Goal: Task Accomplishment & Management: Complete application form

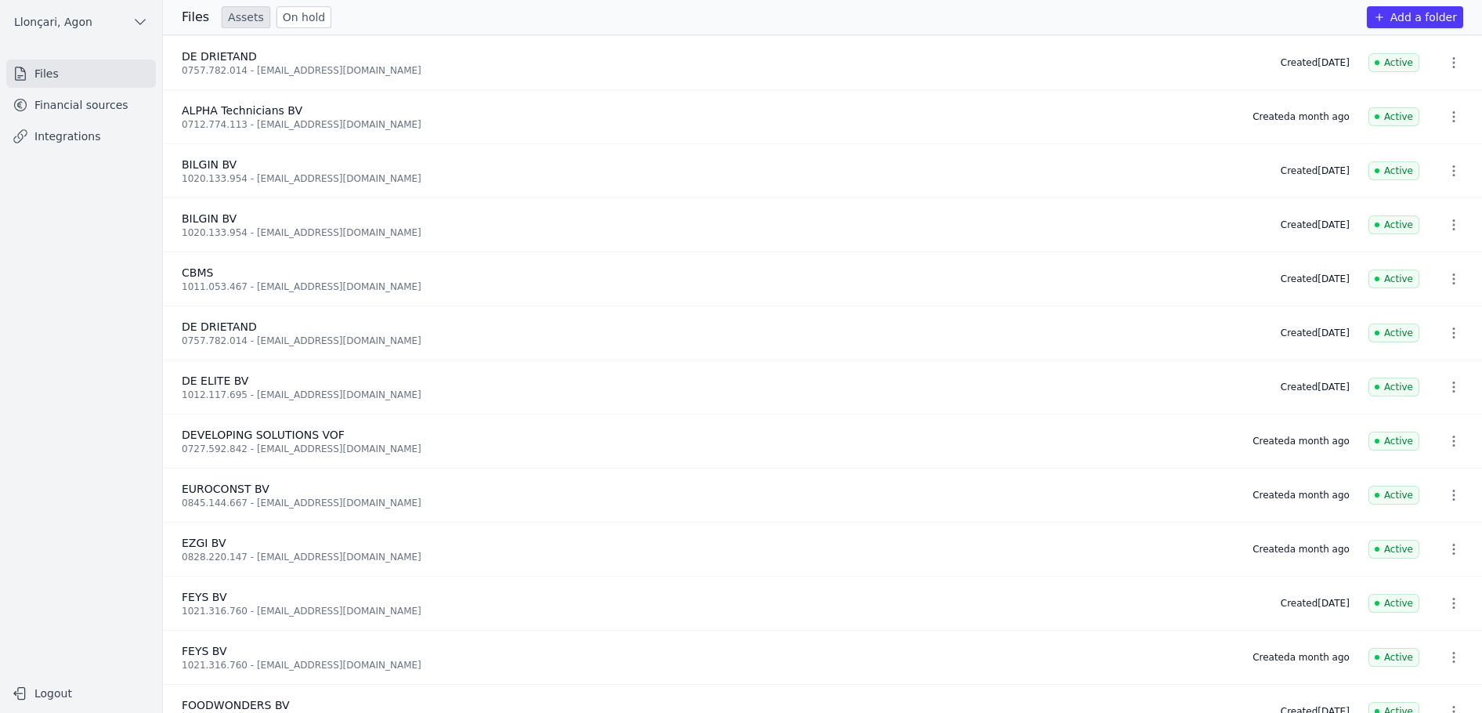
click at [65, 105] on font "Financial sources" at bounding box center [81, 105] width 94 height 13
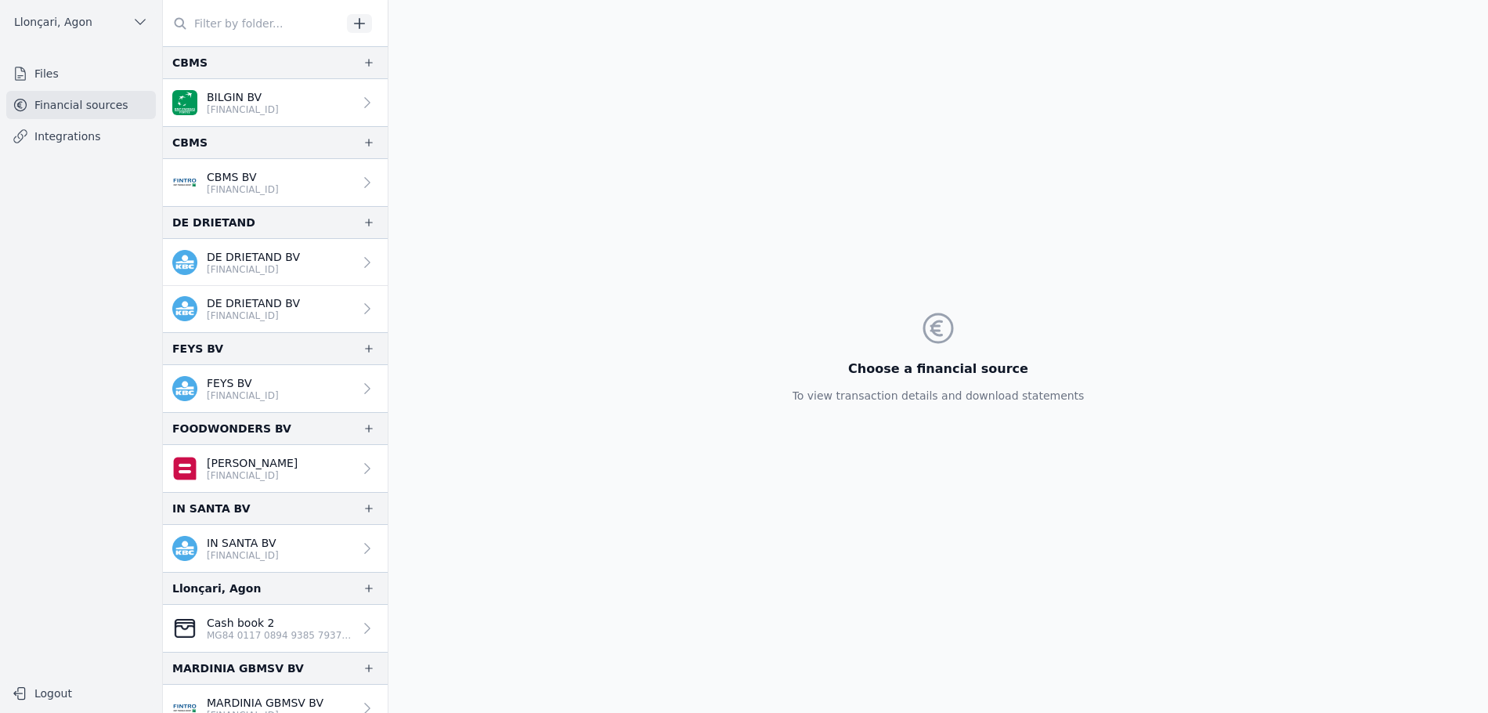
click at [52, 72] on font "Files" at bounding box center [46, 73] width 24 height 13
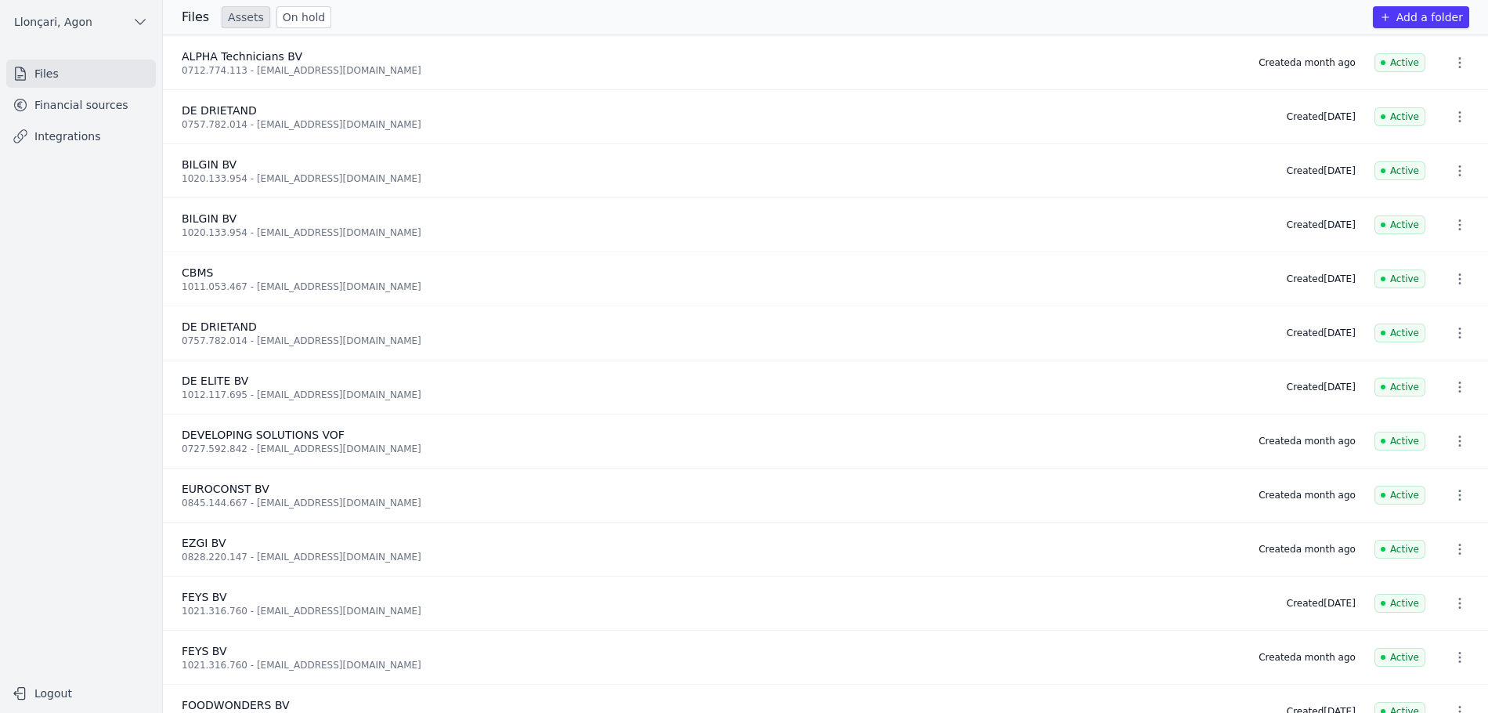
click at [1386, 17] on font "Add a folder" at bounding box center [1430, 17] width 67 height 13
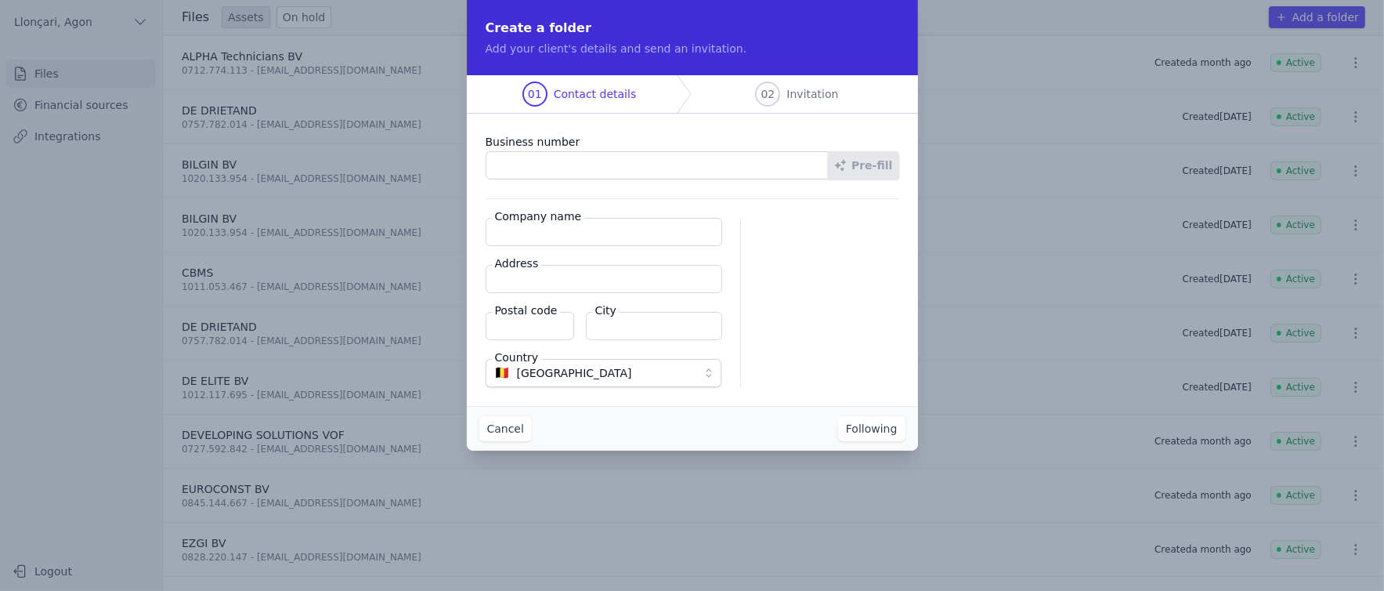
click at [520, 178] on input "Business number" at bounding box center [658, 165] width 344 height 28
paste input "0781.446.153"
type input "0781.446.153"
click at [514, 231] on input "Company name" at bounding box center [607, 232] width 237 height 28
click at [531, 240] on input "Company name" at bounding box center [607, 232] width 237 height 28
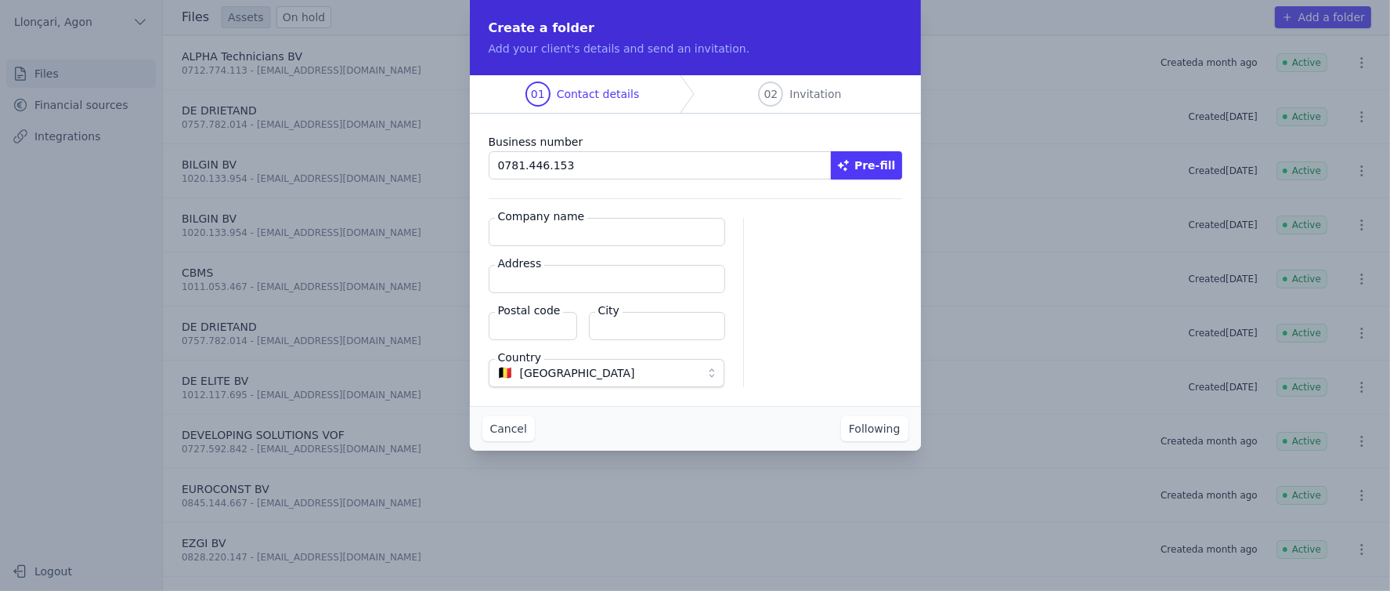
paste input "BENELUX SOFT"
type input "BENELUX SOFT"
click at [526, 270] on label "Address" at bounding box center [520, 263] width 50 height 16
click at [526, 270] on input "Address" at bounding box center [607, 279] width 237 height 28
click at [529, 272] on input "Address" at bounding box center [607, 279] width 237 height 28
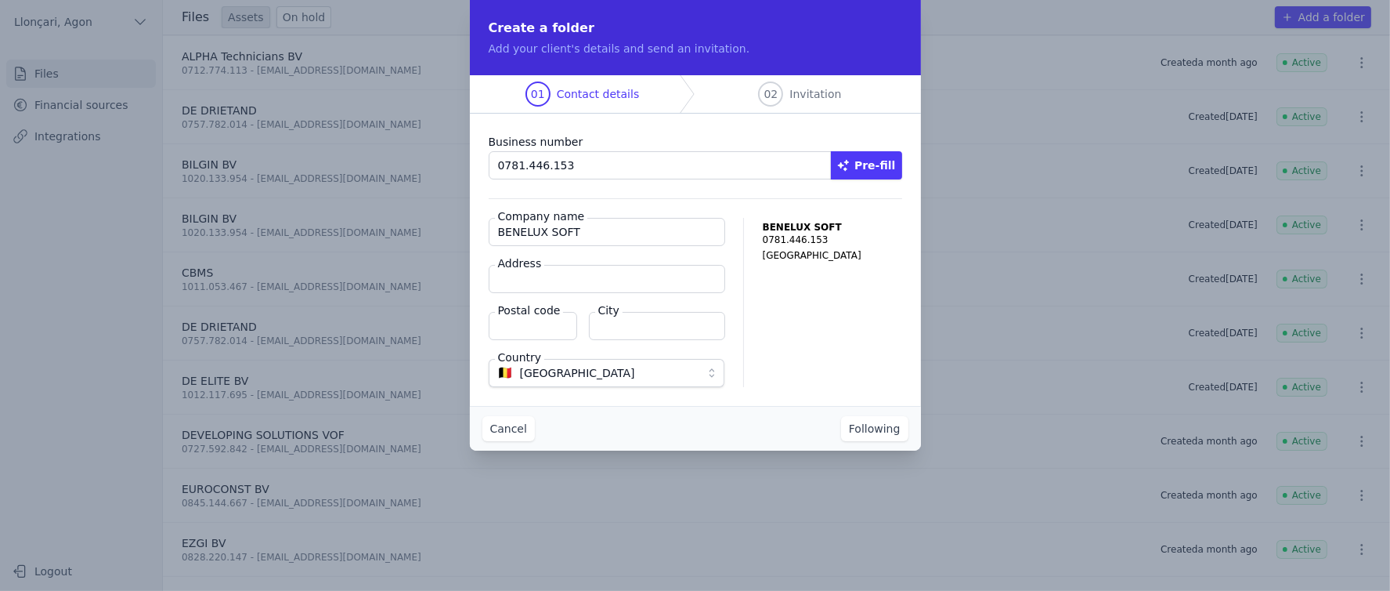
paste input "Da Vincilaan 1"
type input "Da Vincilaan 1"
click at [507, 315] on font "Postal code" at bounding box center [529, 310] width 63 height 13
click at [507, 315] on input "Postal code" at bounding box center [533, 326] width 89 height 28
type input "1930 ZAVENTEM"
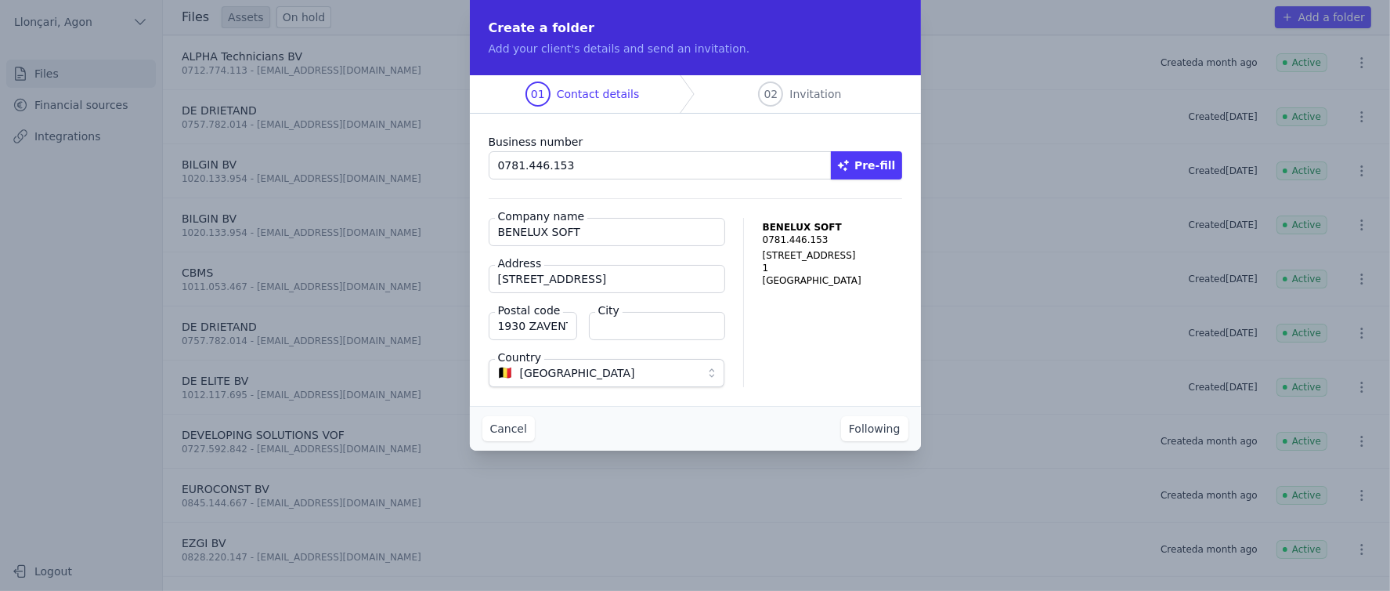
type input "Zaventem"
click at [838, 356] on div "BENELUX SOFT 0781.446.153 Da Vincilaan 1 1 Zaventem Belgium" at bounding box center [832, 302] width 139 height 169
click at [891, 430] on font "Following" at bounding box center [875, 428] width 52 height 13
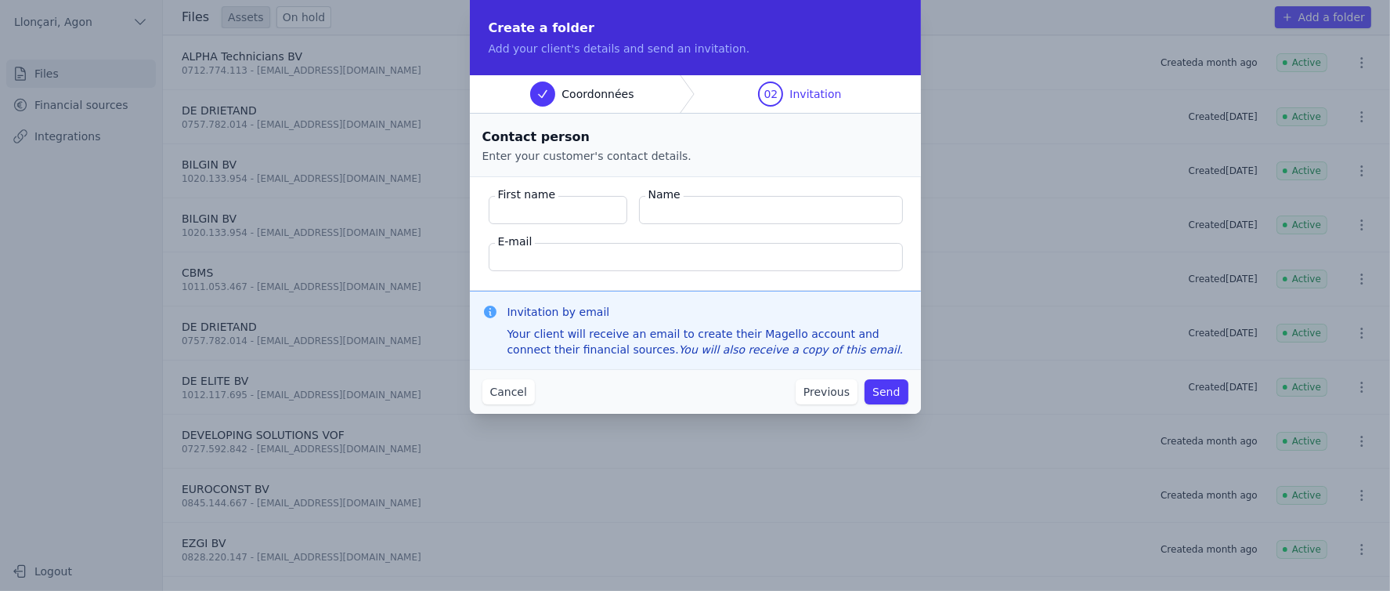
click at [811, 394] on font "Previous" at bounding box center [827, 391] width 46 height 13
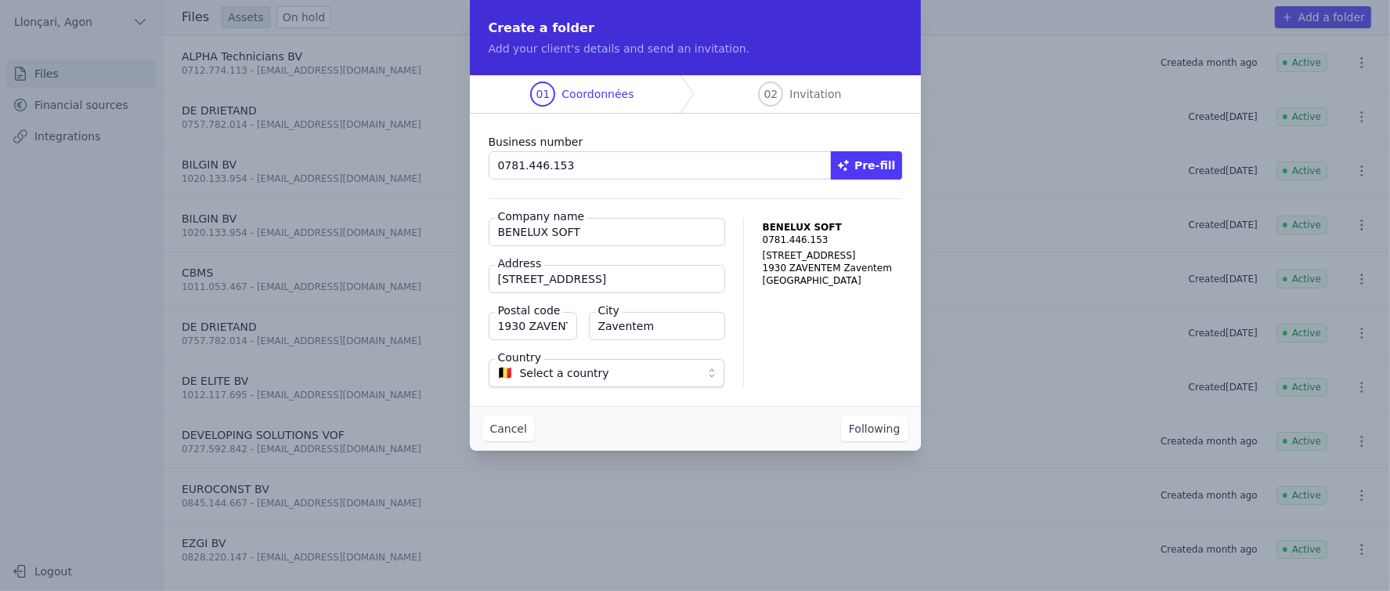
click at [533, 330] on input "1930 ZAVENTEM" at bounding box center [533, 326] width 89 height 28
type textarea "Z"
drag, startPoint x: 525, startPoint y: 323, endPoint x: 651, endPoint y: 331, distance: 126.3
click at [642, 331] on div "Postal code 1930 ZAVENTEM City Zaventem" at bounding box center [607, 326] width 236 height 28
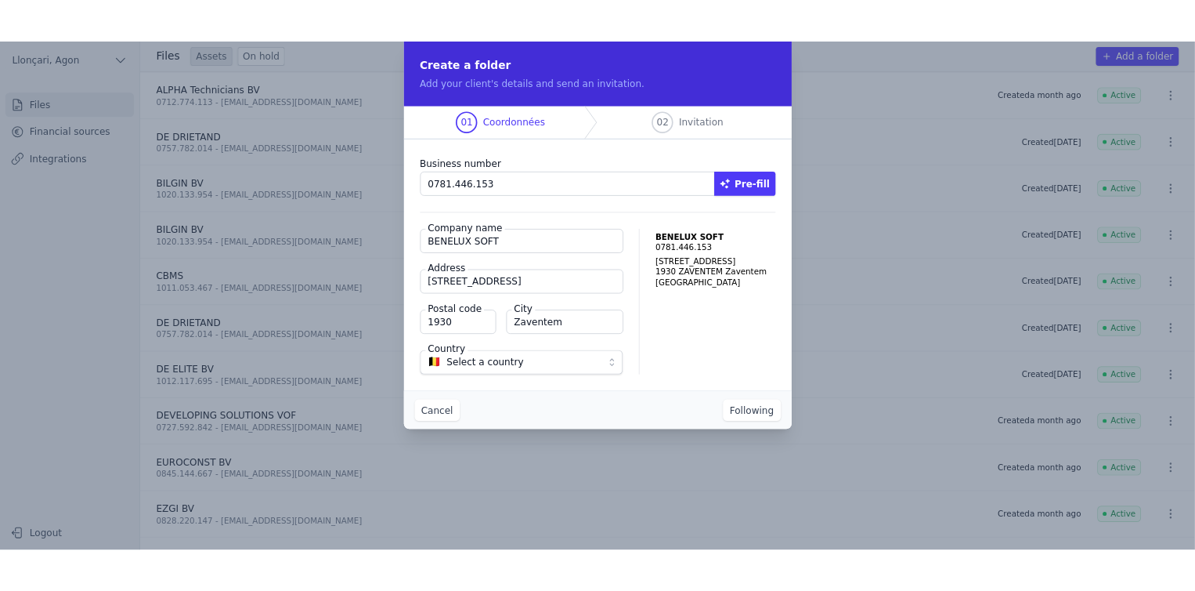
scroll to position [0, 0]
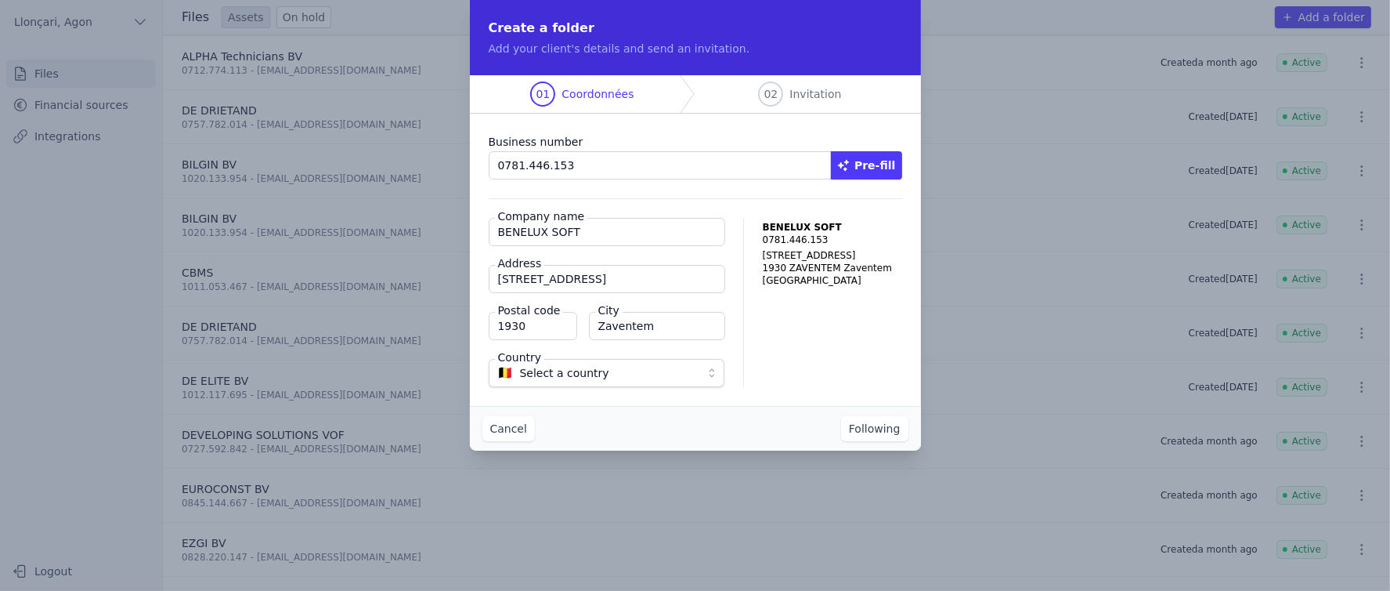
type input "1930"
click at [795, 429] on div "Cancel Following" at bounding box center [695, 428] width 451 height 45
click at [864, 432] on font "Following" at bounding box center [875, 428] width 52 height 13
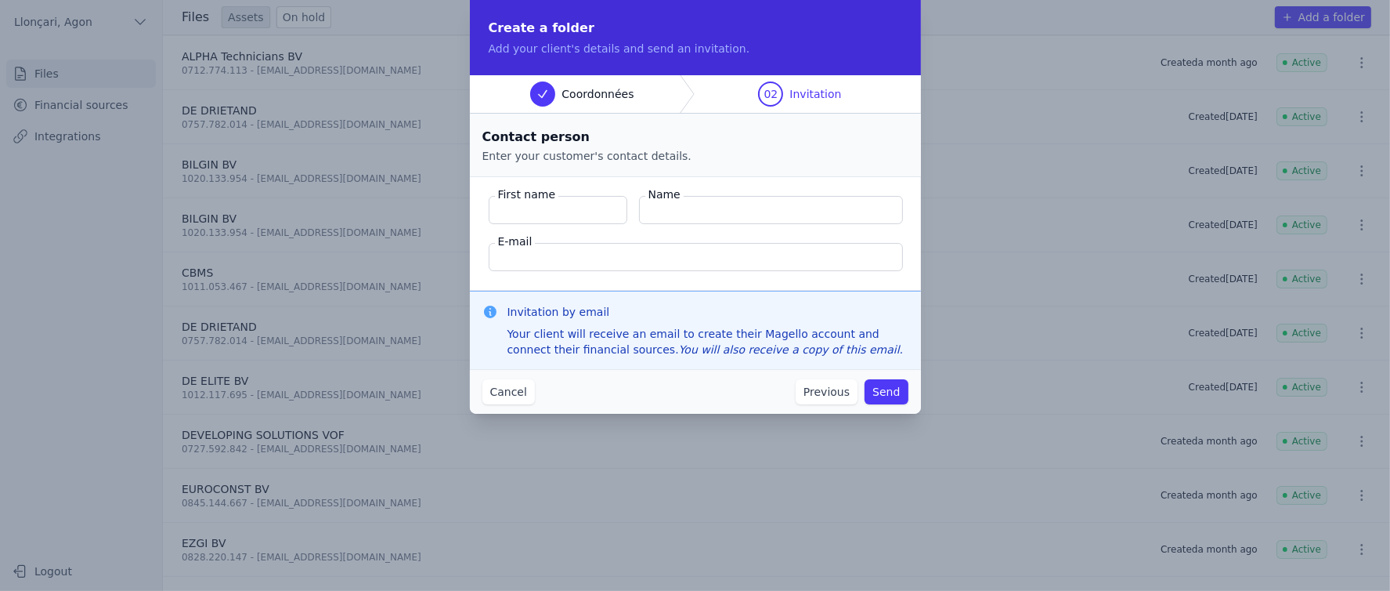
click at [545, 216] on input "First name" at bounding box center [558, 210] width 139 height 28
paste input "Özsoy"
type input "Özsoy"
click at [688, 205] on input "Name" at bounding box center [771, 210] width 264 height 28
paste input "Aden"
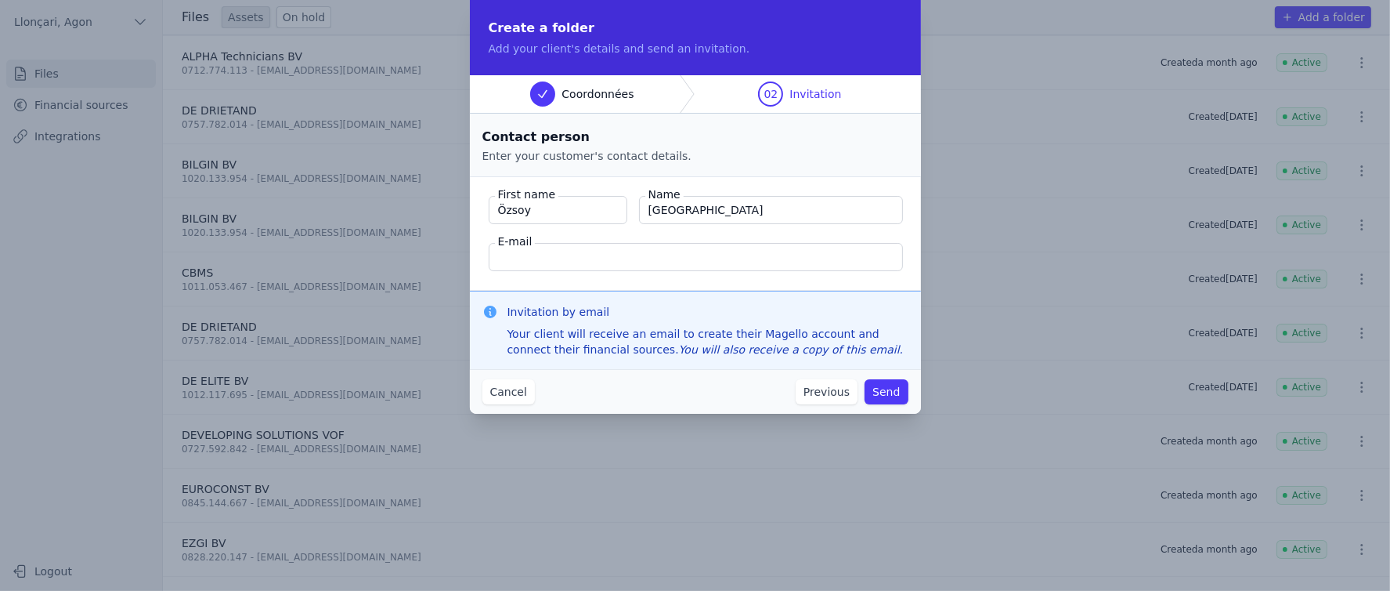
type input "Aden"
click at [548, 233] on fieldset "First name Özsoy Name Aden E-mail" at bounding box center [695, 234] width 451 height 114
click at [547, 258] on input "E-mail" at bounding box center [696, 257] width 414 height 28
type input "info@beneluxsoft.com"
click at [669, 295] on div "Invitation by email Your client will receive an email to create their Magello a…" at bounding box center [695, 330] width 451 height 79
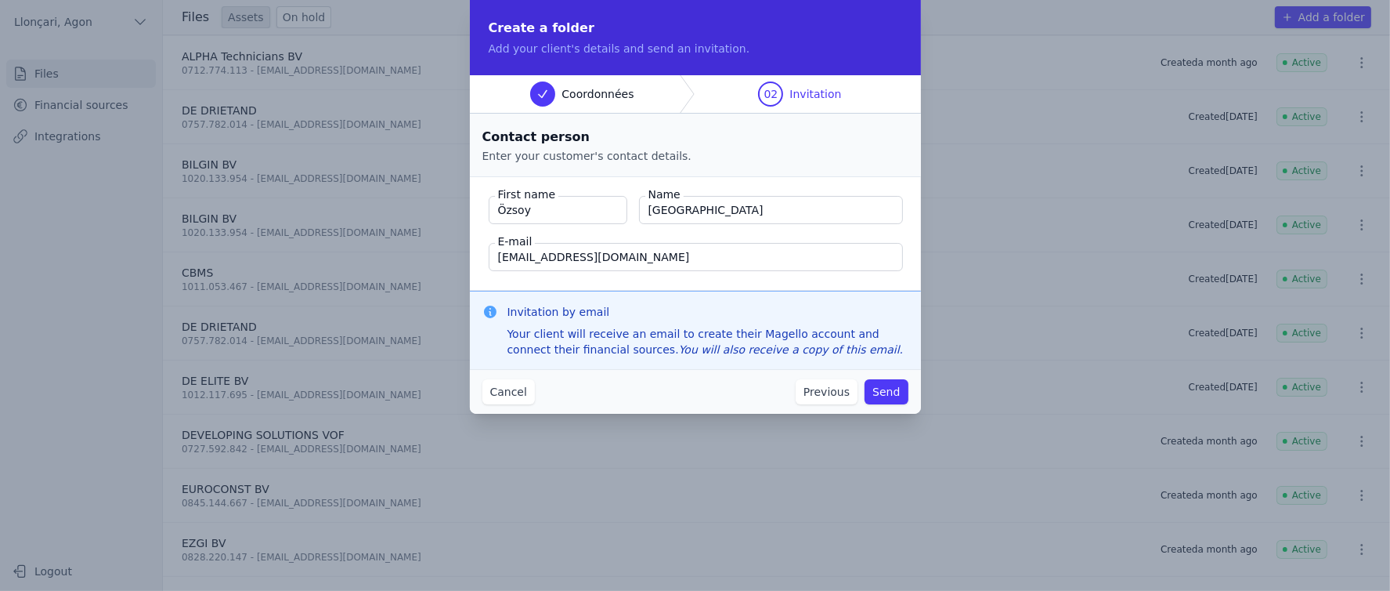
drag, startPoint x: 602, startPoint y: 259, endPoint x: 612, endPoint y: 263, distance: 10.2
click at [603, 259] on input "info@beneluxsoft.com" at bounding box center [696, 257] width 414 height 28
drag, startPoint x: 630, startPoint y: 263, endPoint x: 413, endPoint y: 292, distance: 218.9
click at [414, 292] on div "Create a folder Add your client's details and send an invitation. Coordonnées 0…" at bounding box center [695, 295] width 1390 height 591
click at [649, 291] on div "Invitation by email Your client will receive an email to create their Magello a…" at bounding box center [695, 330] width 451 height 79
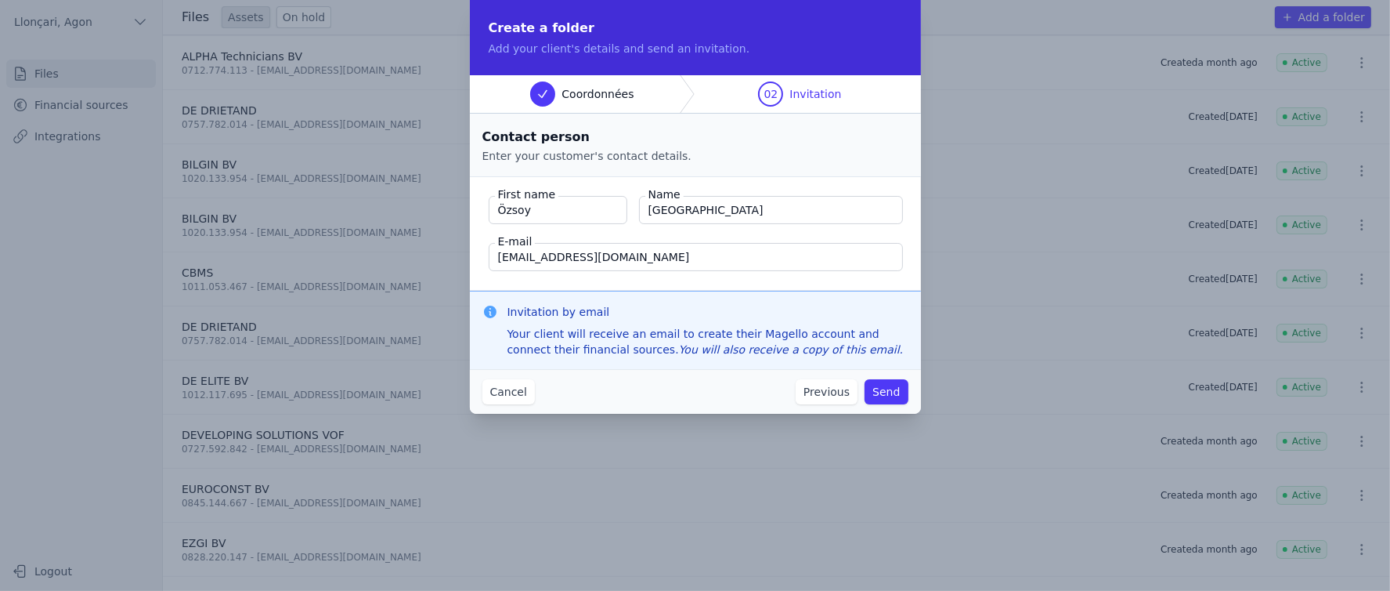
click at [890, 395] on font "Send" at bounding box center [886, 391] width 27 height 13
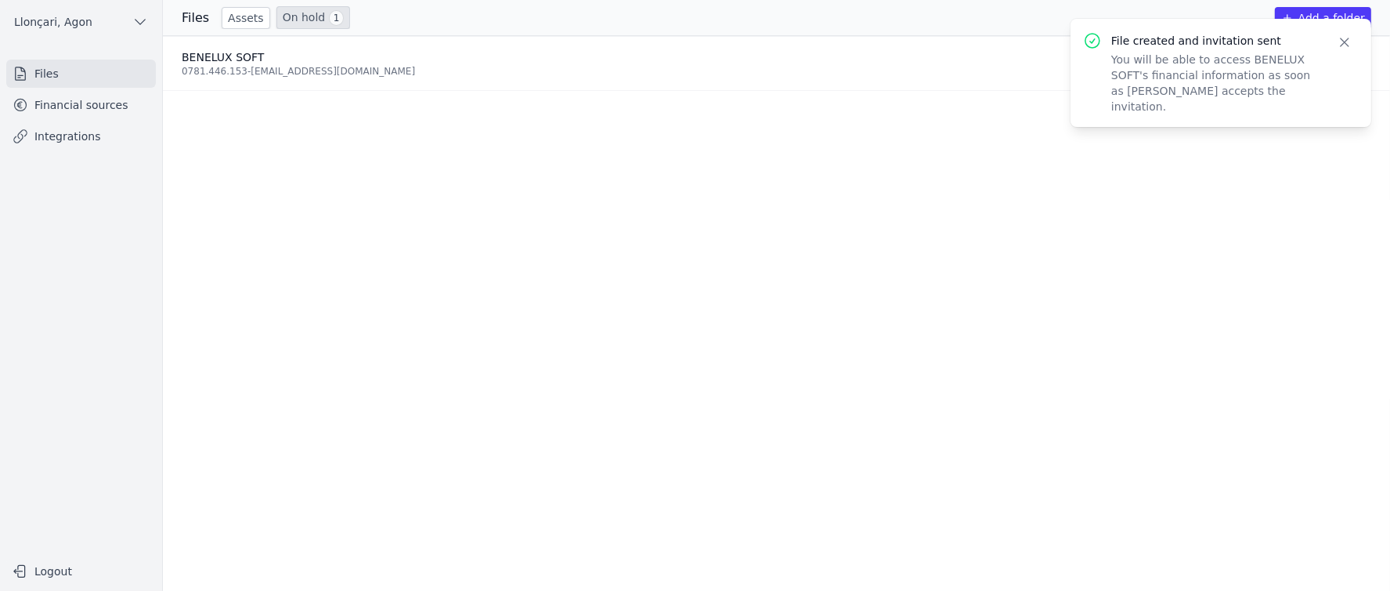
click at [1342, 45] on icon "button" at bounding box center [1345, 42] width 8 height 8
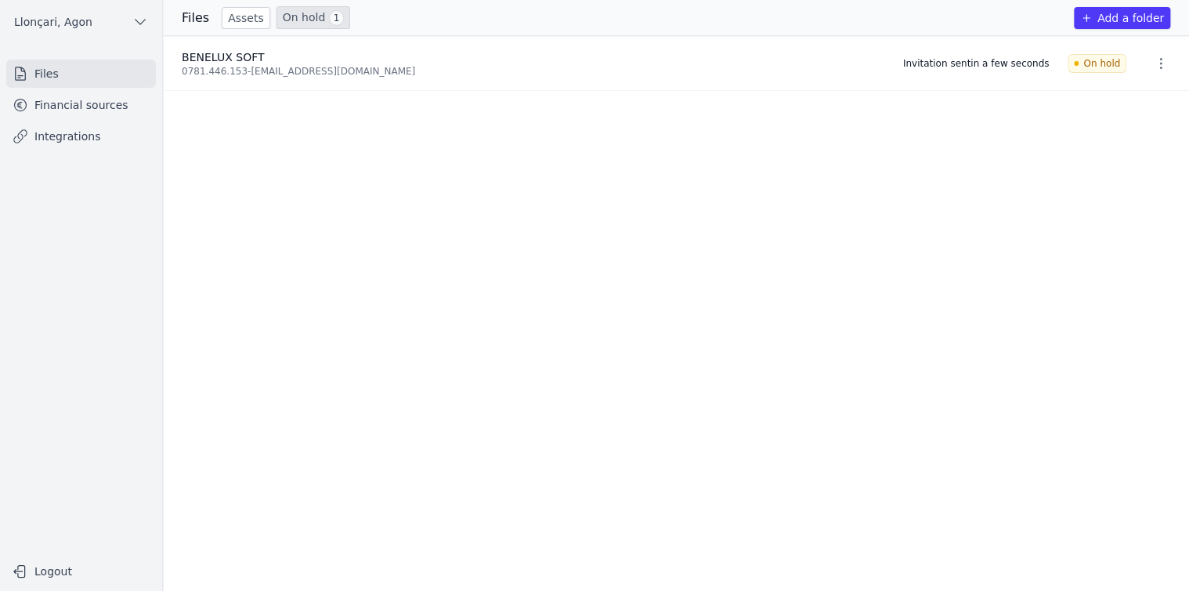
click at [45, 103] on font "Financial sources" at bounding box center [81, 105] width 94 height 13
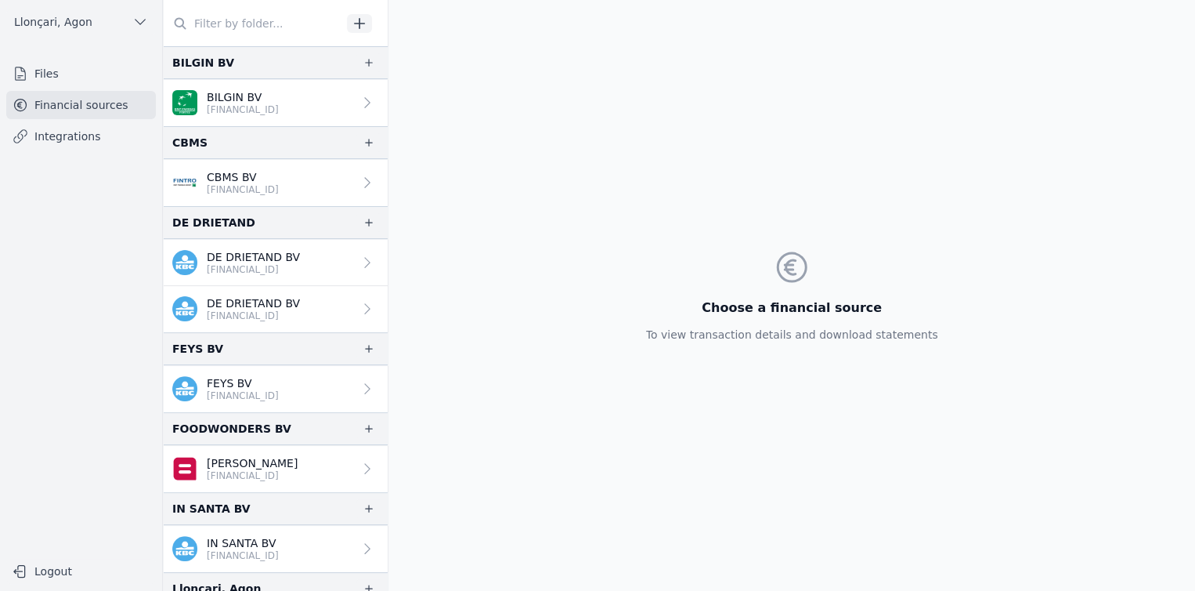
click at [380, 290] on link "DE DRIETAND BV BE98 7310 5197 4793" at bounding box center [275, 309] width 225 height 46
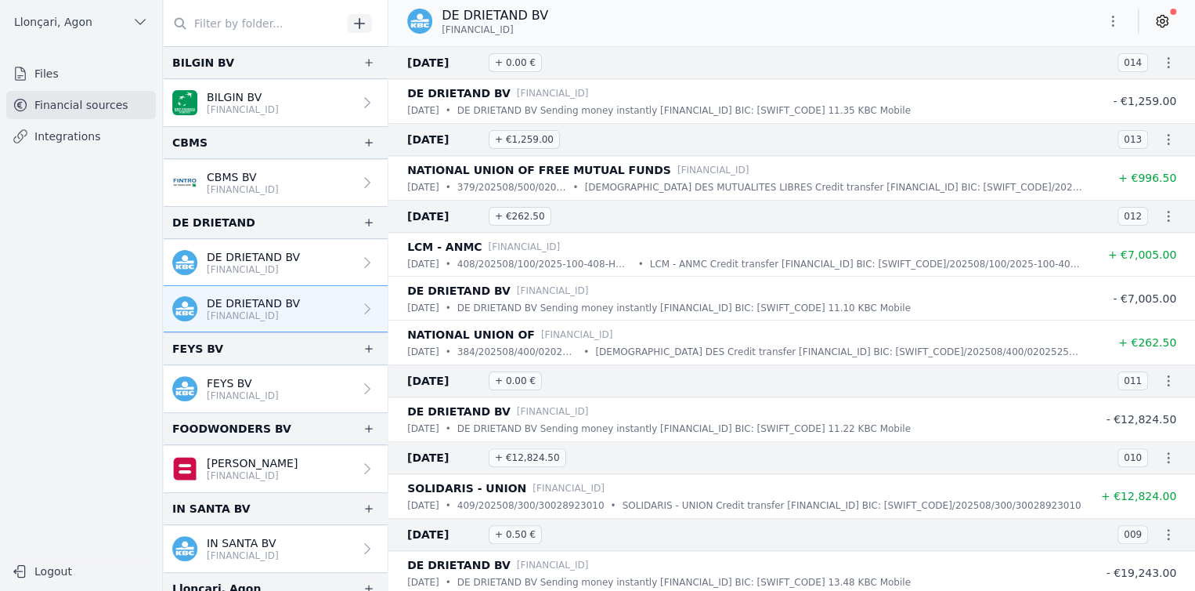
click at [100, 366] on nav "Files Financial sources Integrations" at bounding box center [81, 301] width 137 height 483
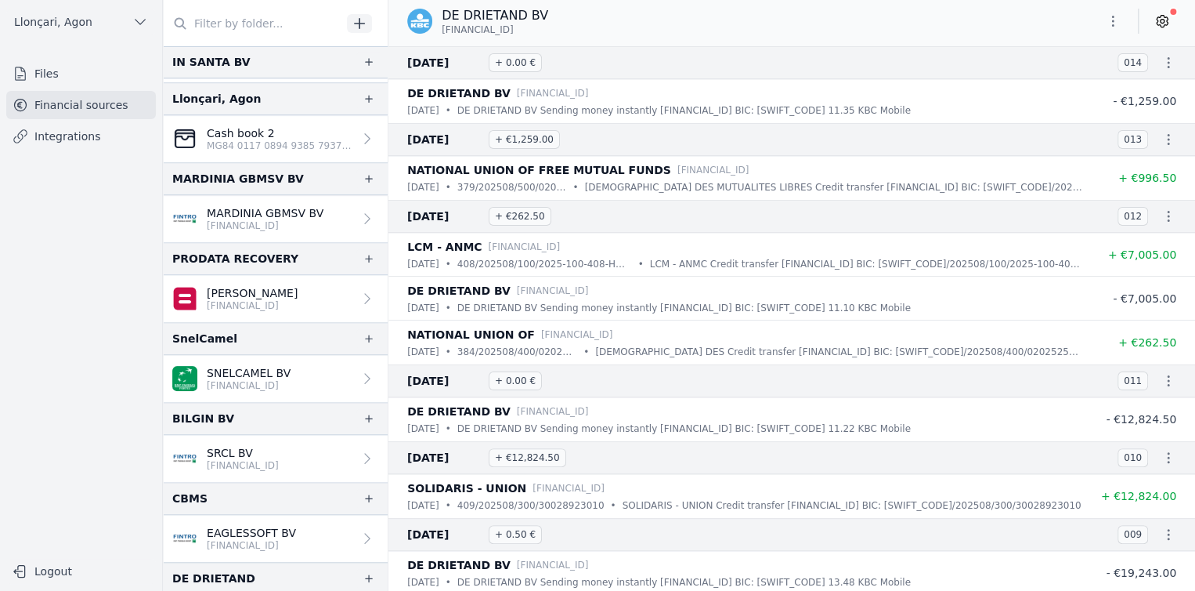
scroll to position [531, 0]
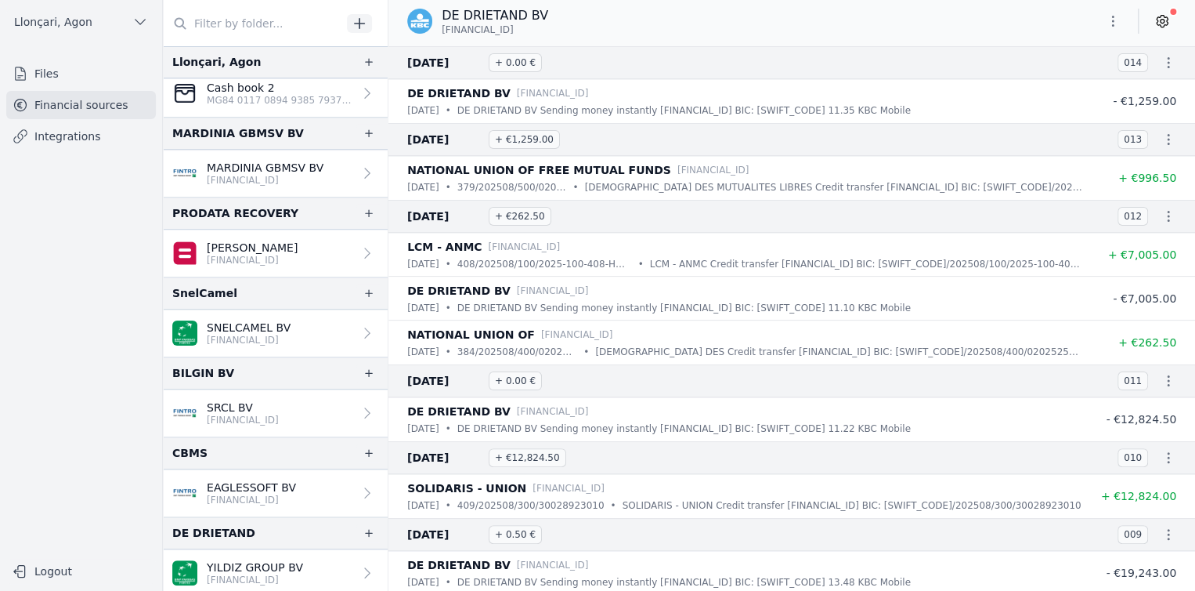
click at [94, 392] on nav "Files Financial sources Integrations" at bounding box center [81, 301] width 137 height 483
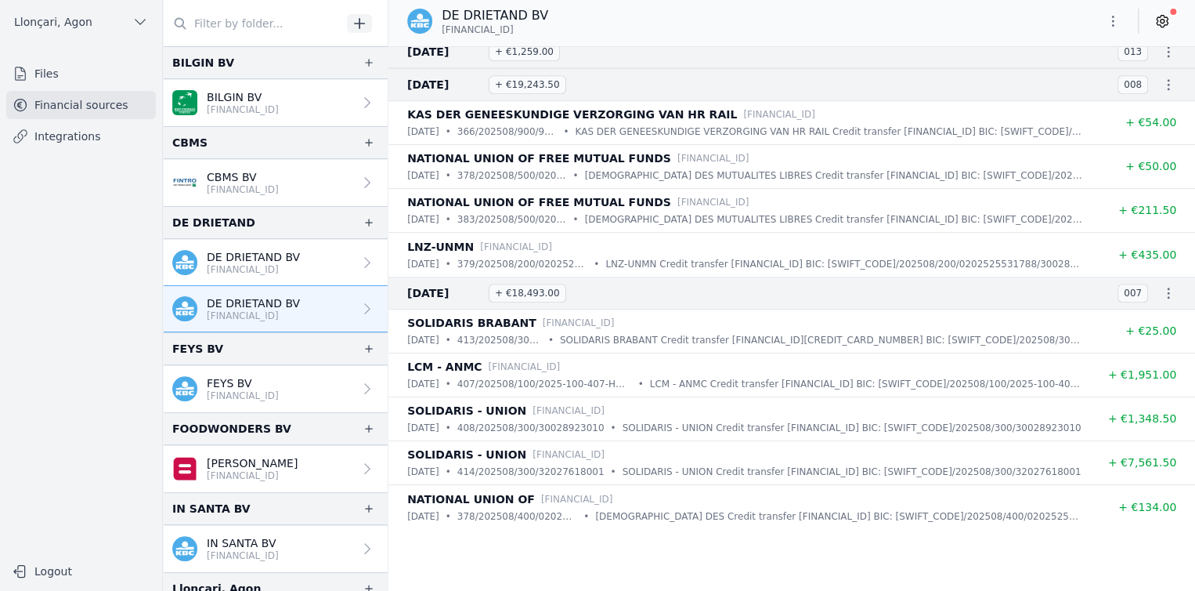
scroll to position [313, 0]
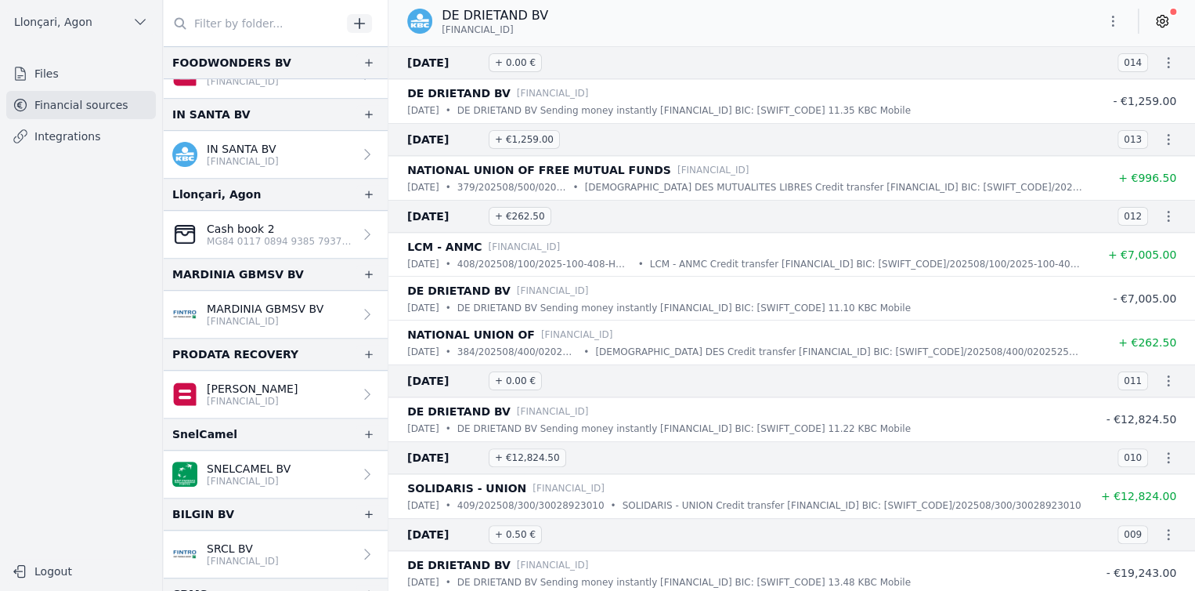
scroll to position [531, 0]
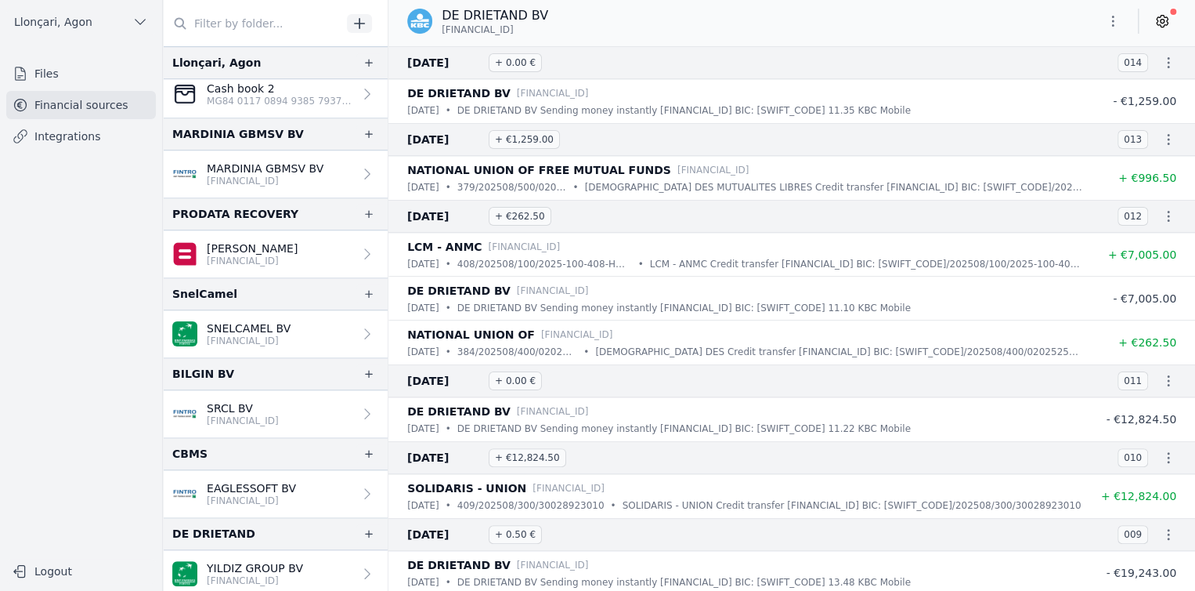
click at [723, 226] on h3 "September 2, 2025 + €262.50" at bounding box center [753, 216] width 692 height 19
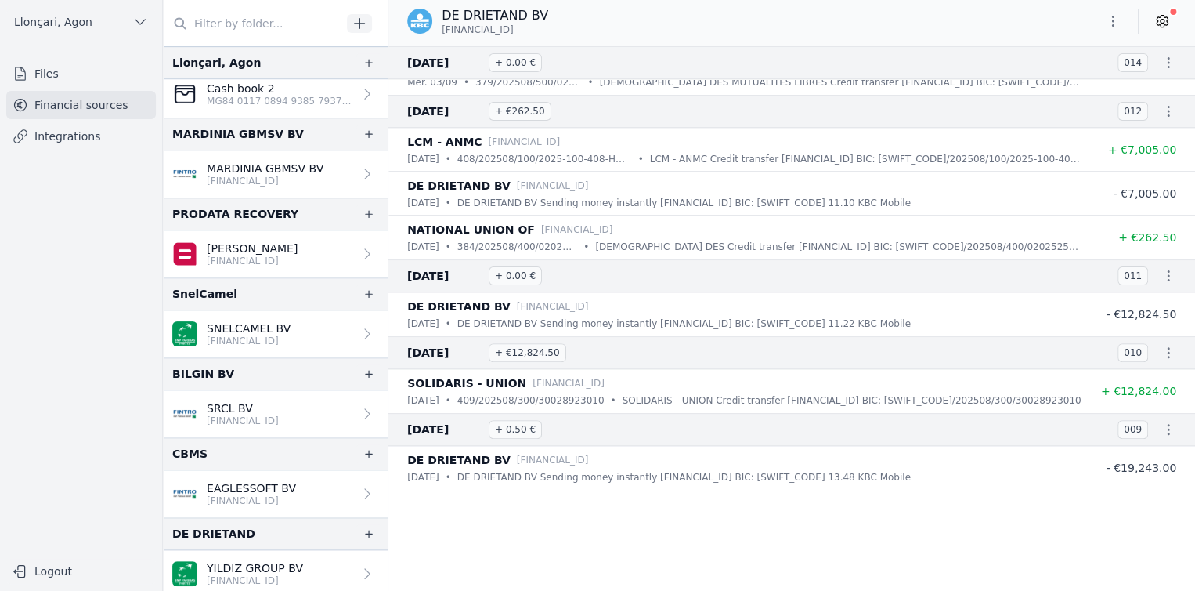
scroll to position [0, 0]
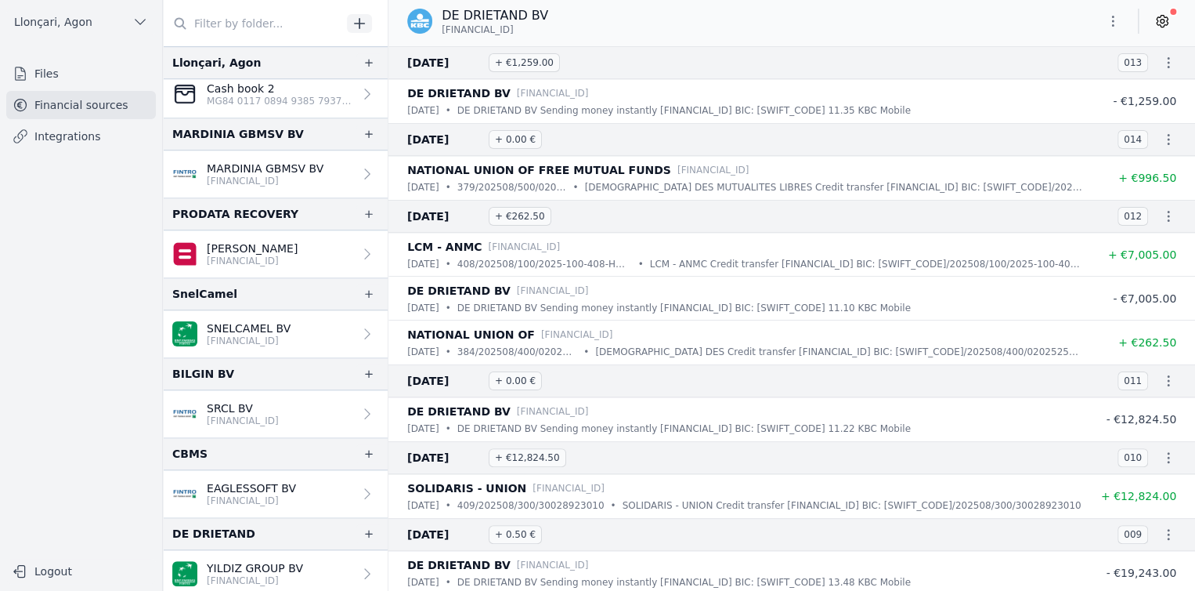
click at [41, 75] on font "Files" at bounding box center [46, 73] width 24 height 13
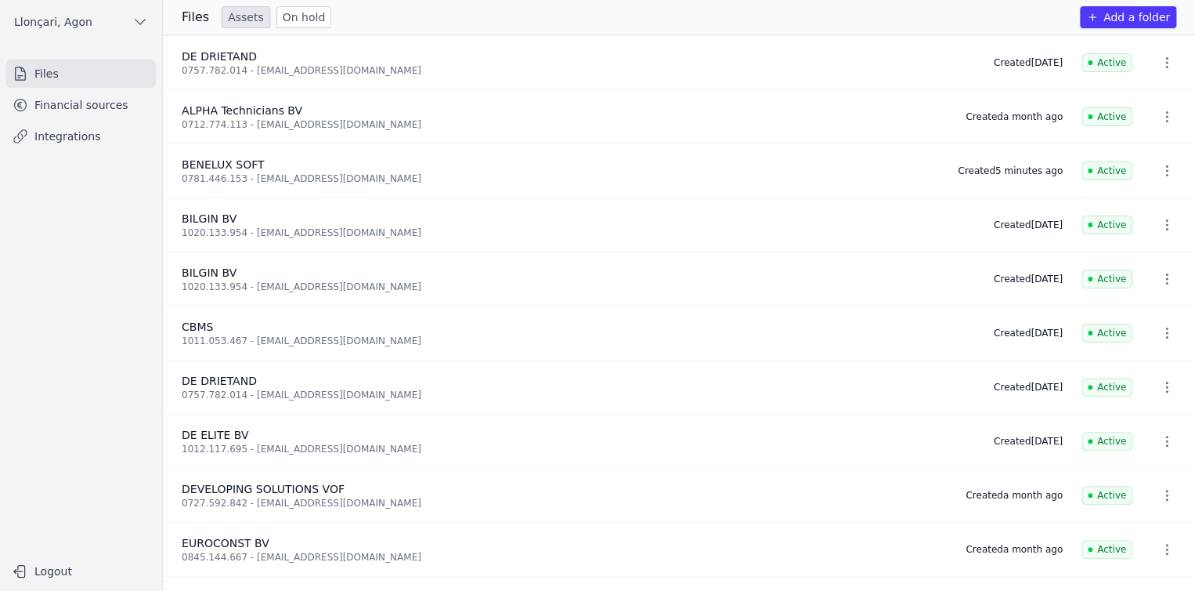
click at [68, 107] on font "Financial sources" at bounding box center [81, 105] width 94 height 13
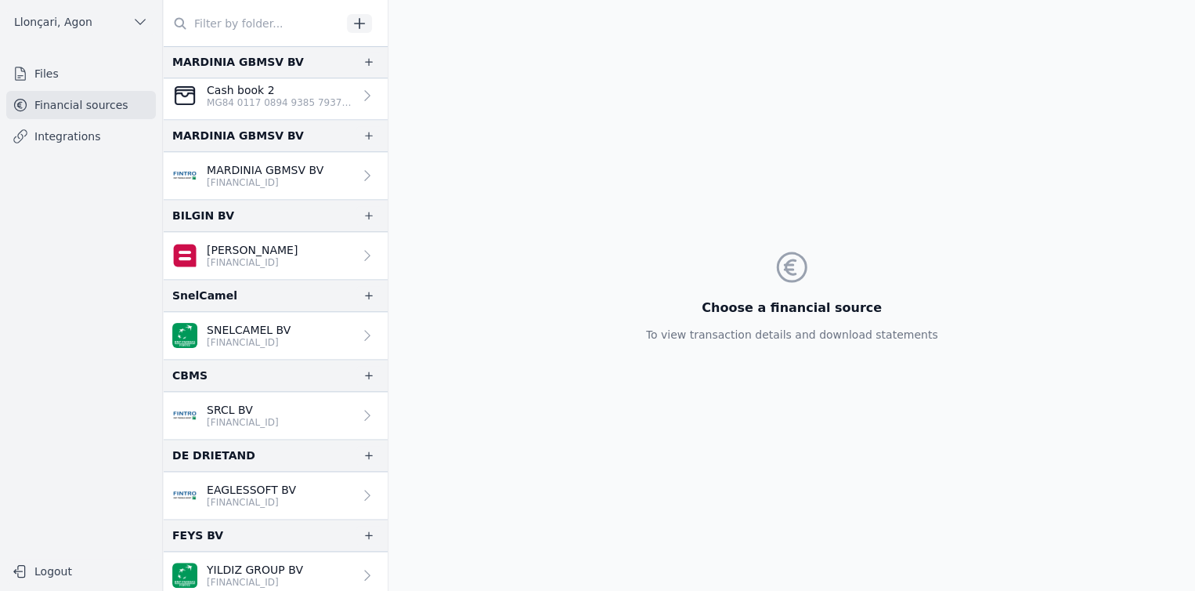
scroll to position [611, 0]
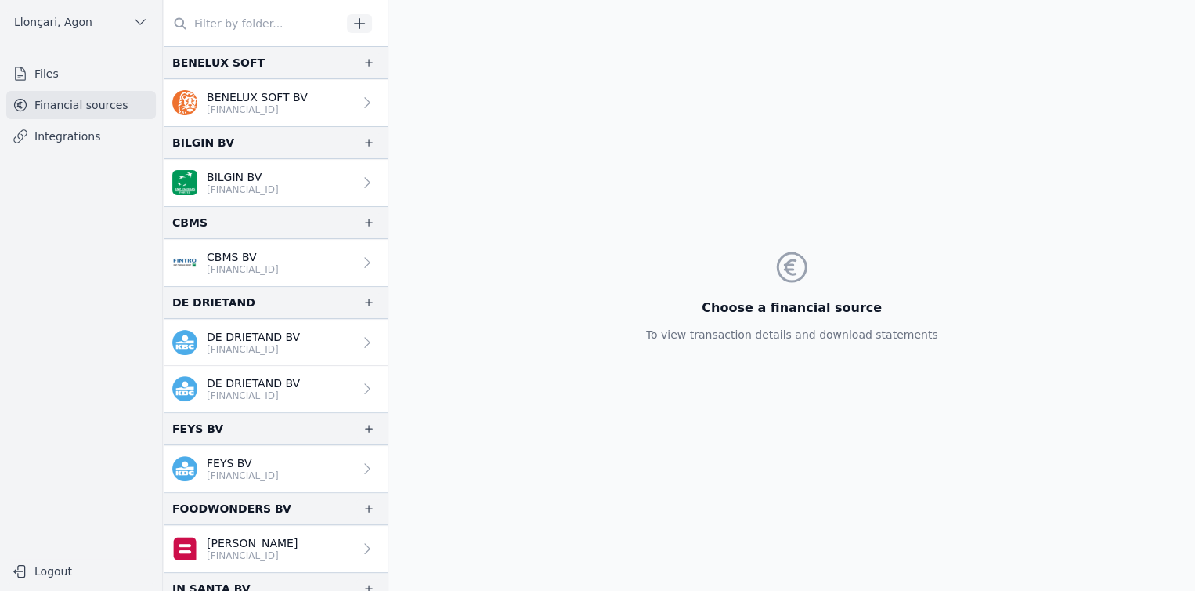
click at [264, 87] on link "BENELUX SOFT BV BE76 3632 1886 6695" at bounding box center [275, 102] width 225 height 47
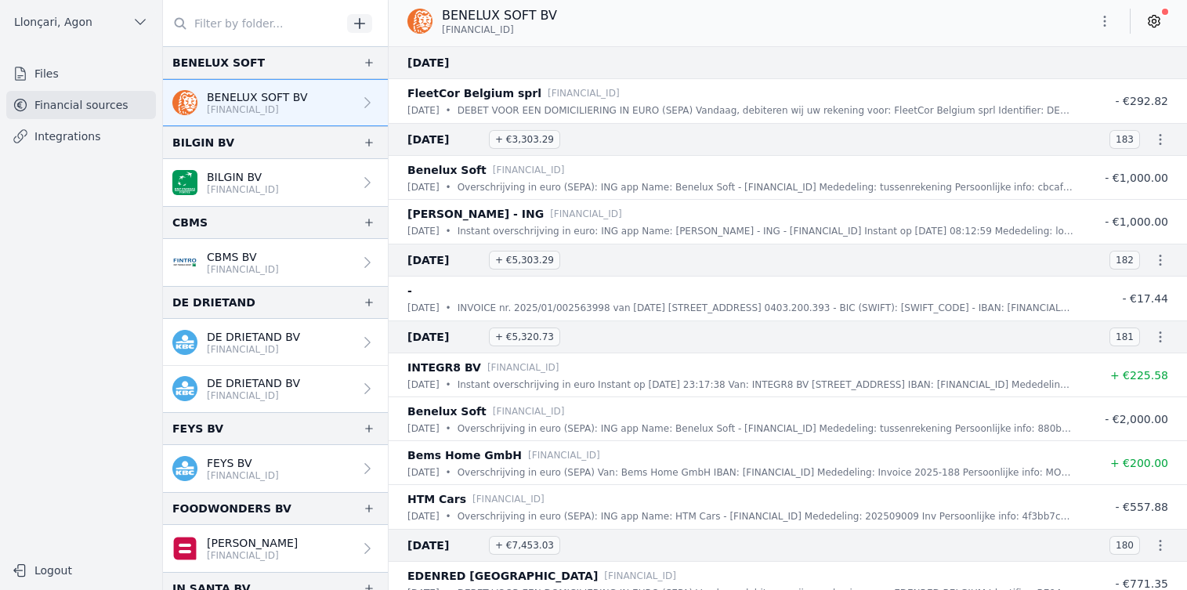
click at [28, 74] on link "Files" at bounding box center [81, 74] width 150 height 28
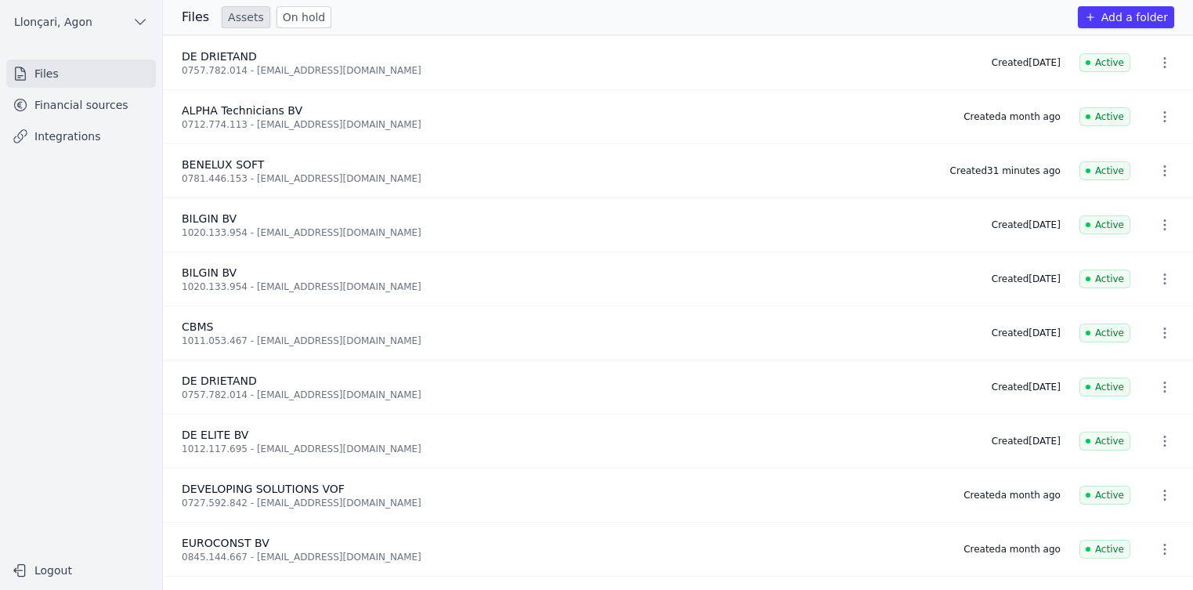
click at [1128, 23] on font "Add a folder" at bounding box center [1134, 17] width 67 height 13
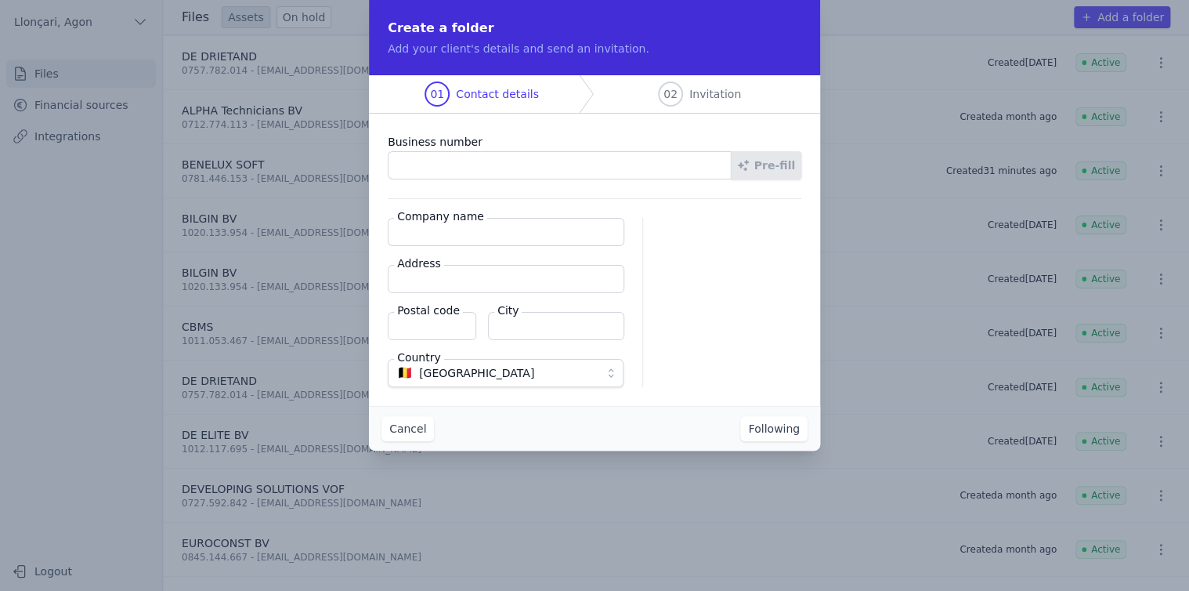
click at [468, 169] on input "Business number" at bounding box center [560, 165] width 344 height 28
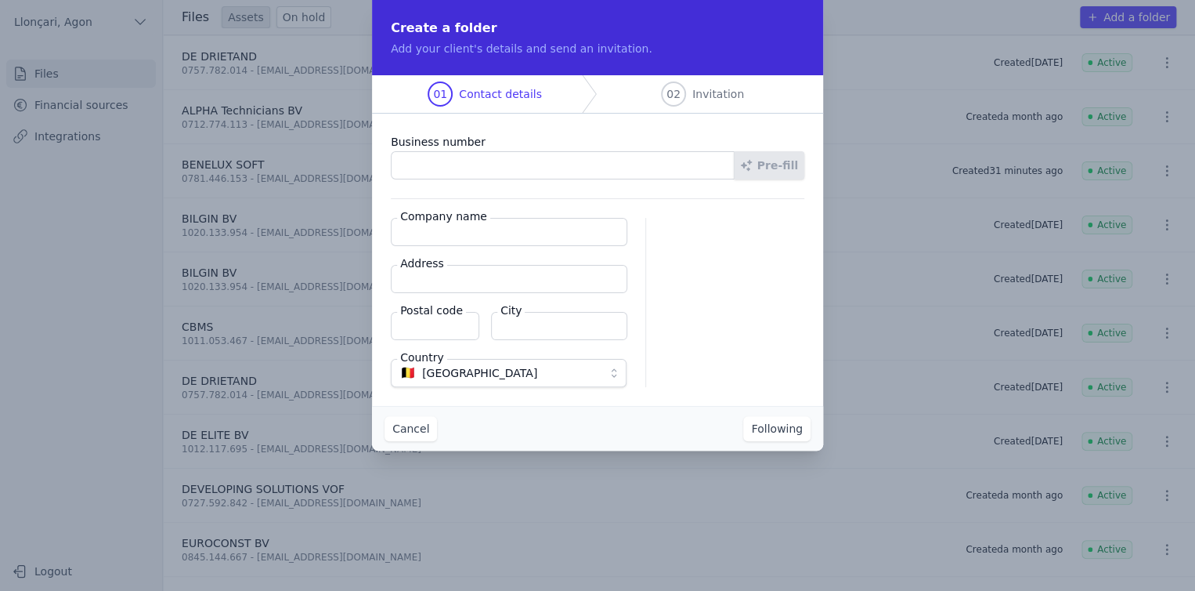
paste input "1009.554.719"
type input "1009.554.719"
click at [436, 237] on input "Company name" at bounding box center [509, 232] width 237 height 28
click at [446, 244] on input "Company name" at bounding box center [509, 232] width 237 height 28
paste input "SWANS"
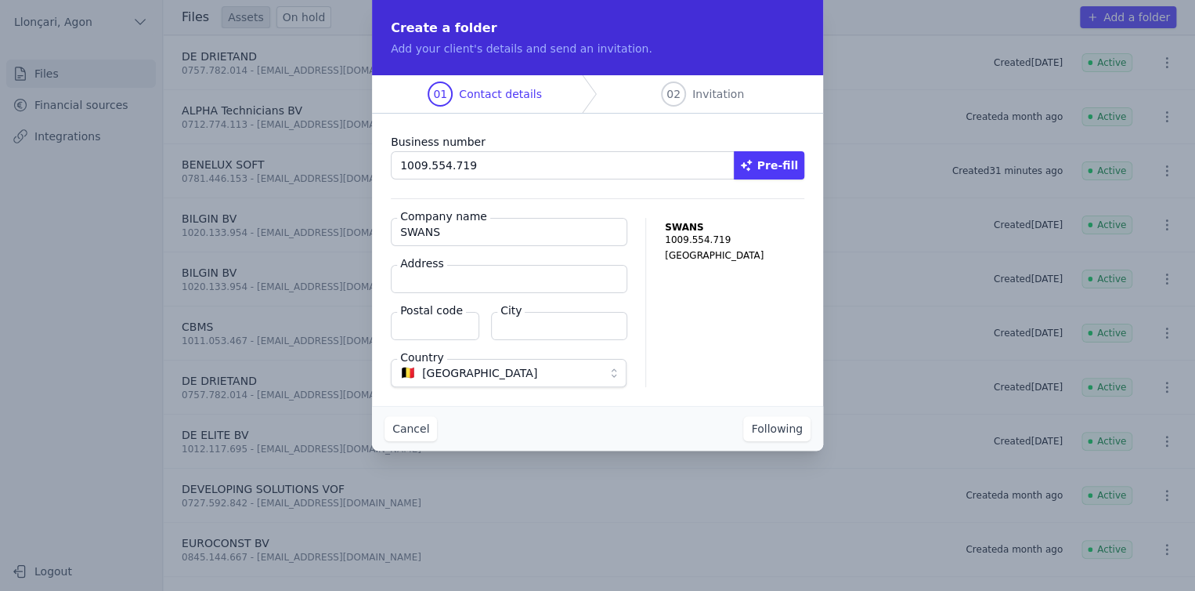
type input "SWANS"
click at [461, 279] on input "Address" at bounding box center [509, 279] width 237 height 28
paste input "Edward Claessenslaan 22"
type input "Edward Claessenslaan 22"
click at [415, 328] on input "Postal code" at bounding box center [435, 326] width 89 height 28
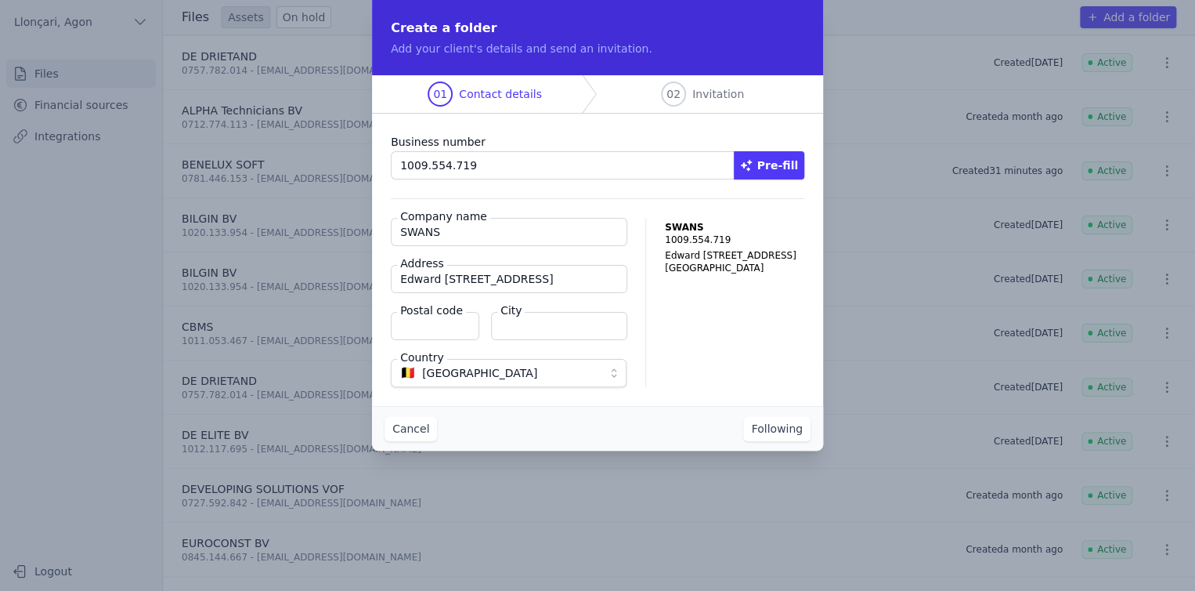
paste input "2845 Niel"
drag, startPoint x: 425, startPoint y: 327, endPoint x: 467, endPoint y: 327, distance: 41.5
click at [468, 327] on input "2845 Niel" at bounding box center [435, 326] width 89 height 28
type input "2845"
click at [536, 327] on input "City" at bounding box center [559, 326] width 136 height 28
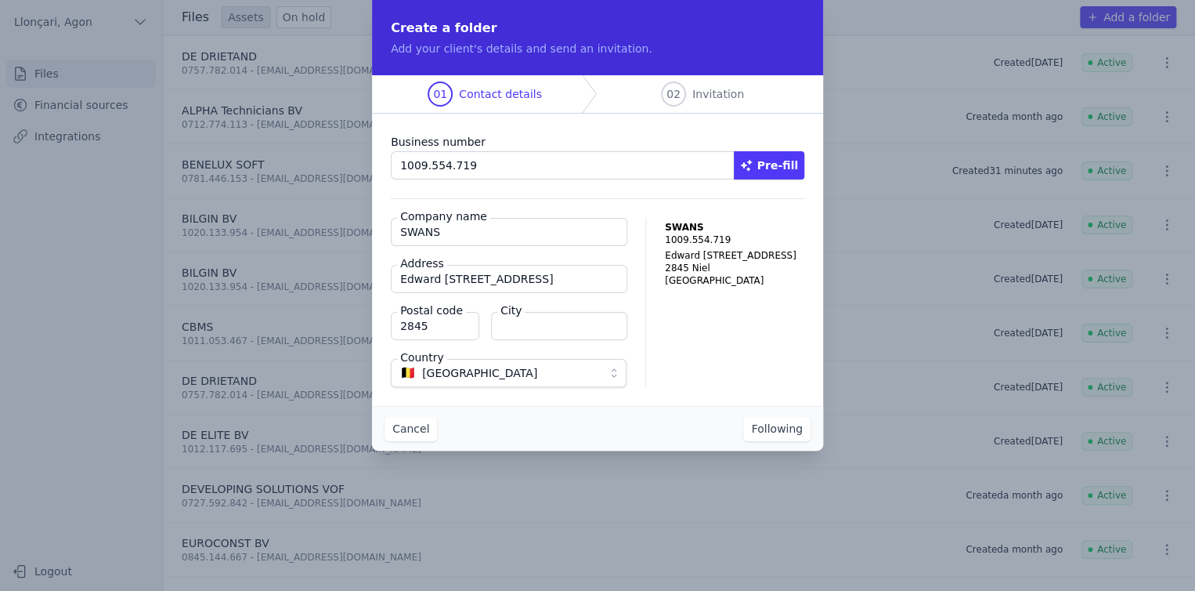
paste input "Niel"
type input "Niel"
click at [791, 432] on font "Following" at bounding box center [777, 428] width 52 height 13
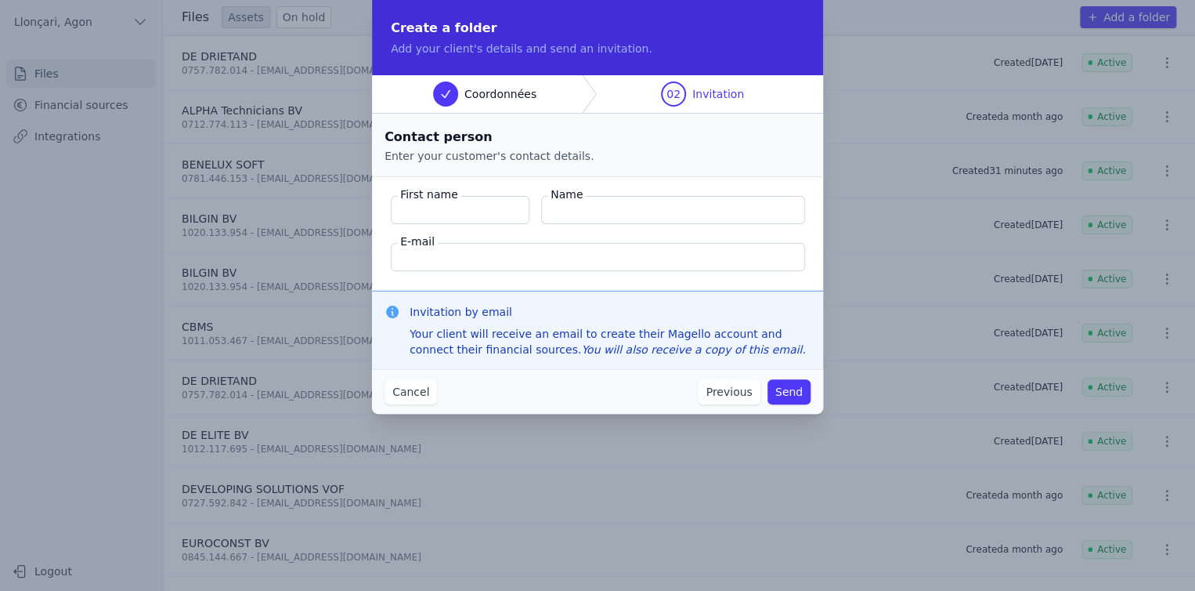
type input "H"
type input "Kantas"
click at [574, 209] on input "Name" at bounding box center [673, 210] width 264 height 28
type input "Recep"
click at [446, 253] on input "E-mail" at bounding box center [598, 257] width 414 height 28
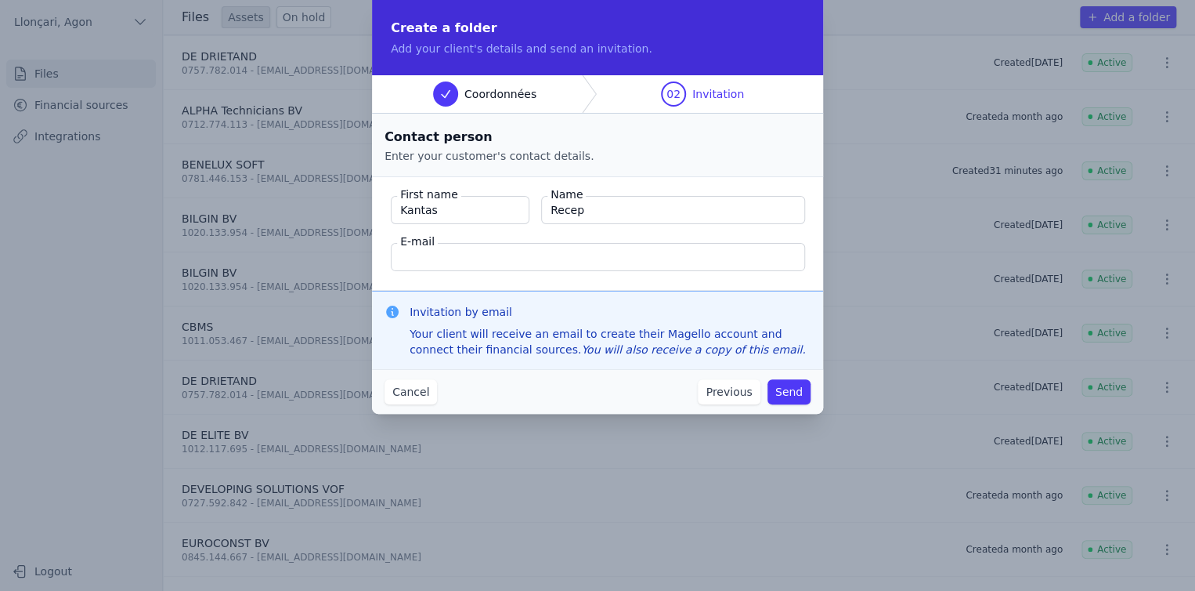
paste input "recepkantasofficial@gmail.com"
type input "recepkantasofficial@gmail.com"
click at [537, 406] on div "Cancel Previous Send" at bounding box center [597, 391] width 451 height 45
click at [786, 391] on font "Send" at bounding box center [788, 391] width 27 height 13
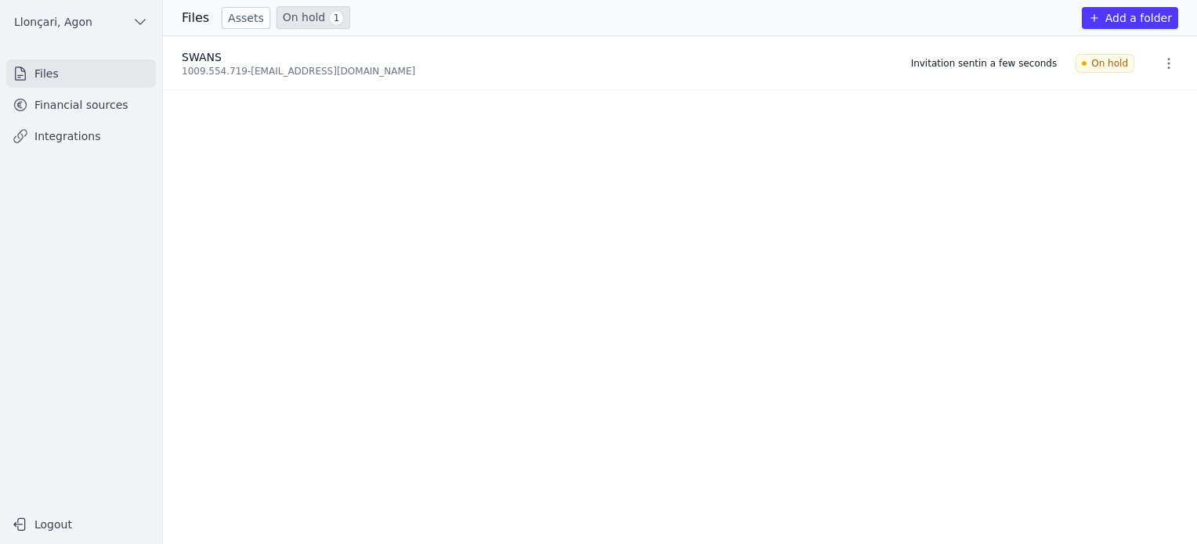
click at [92, 103] on font "Financial sources" at bounding box center [81, 105] width 94 height 13
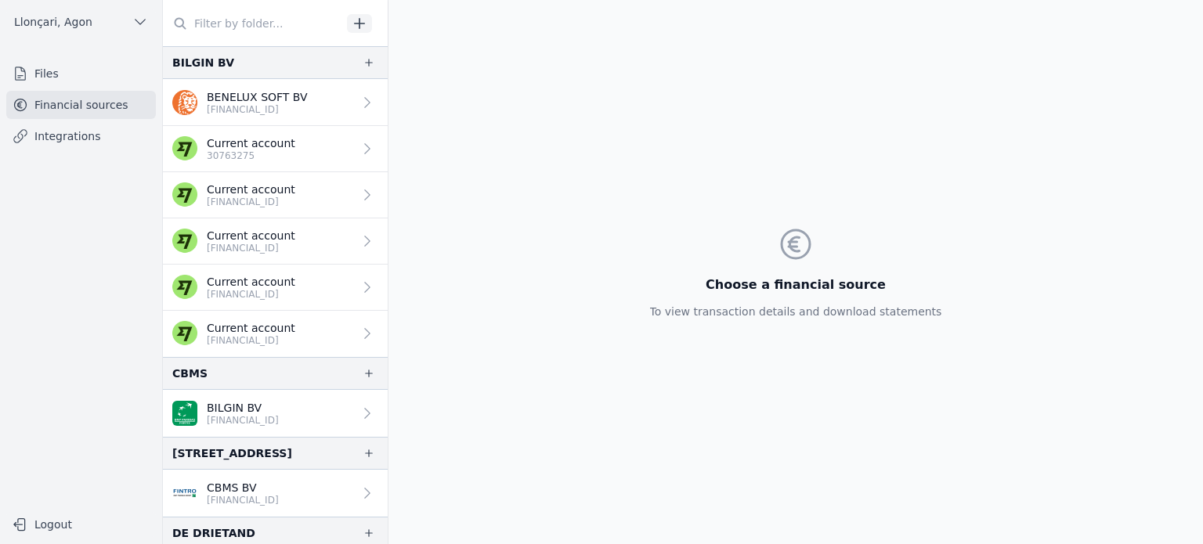
click at [363, 146] on icon at bounding box center [368, 149] width 16 height 16
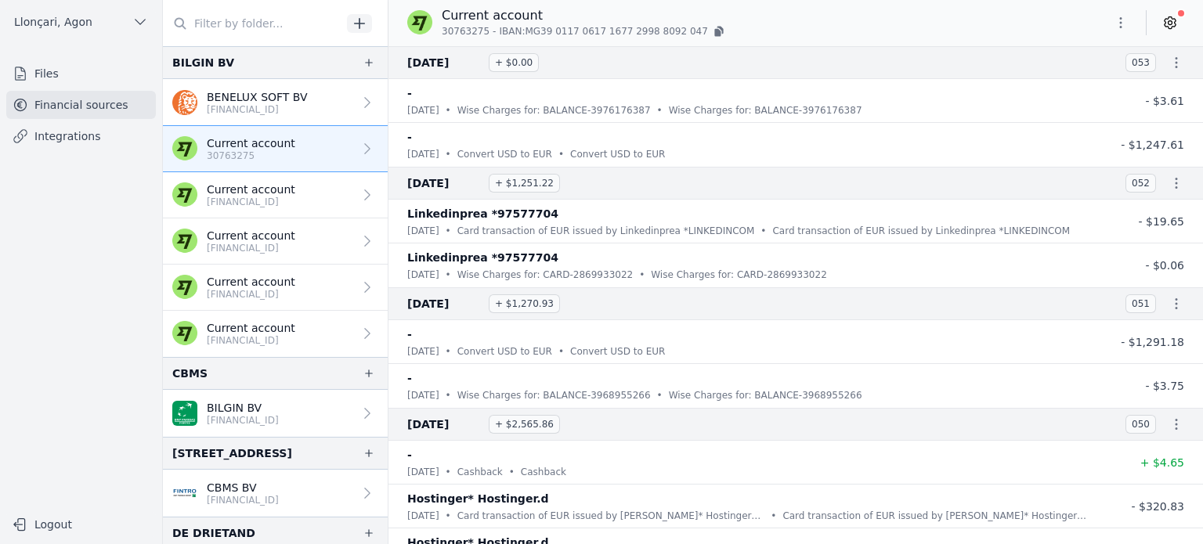
click at [279, 200] on font "[FINANCIAL_ID]" at bounding box center [243, 202] width 72 height 11
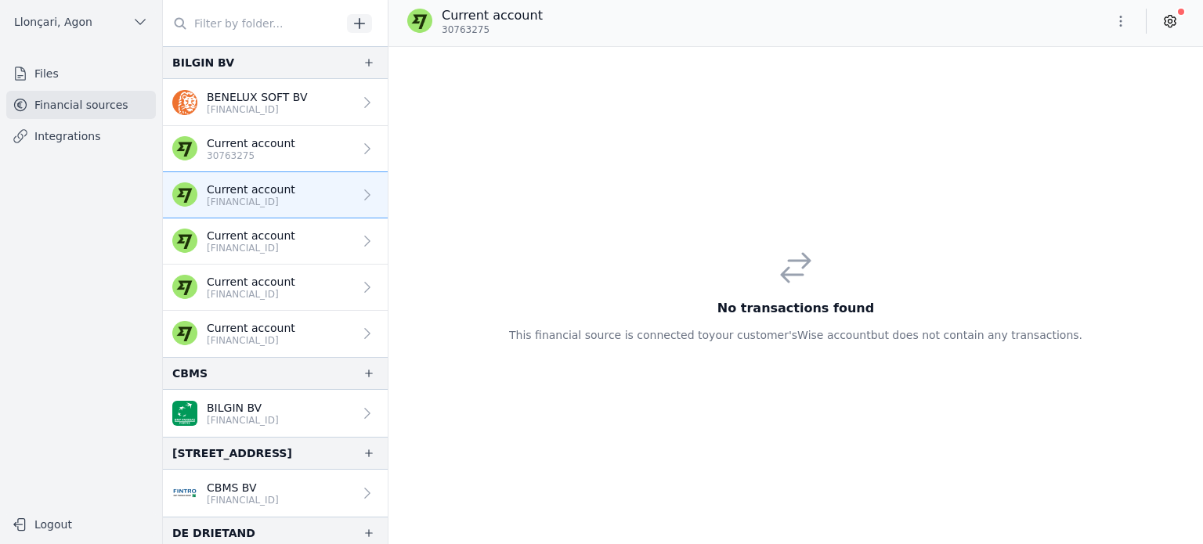
click at [104, 103] on font "Financial sources" at bounding box center [81, 105] width 94 height 13
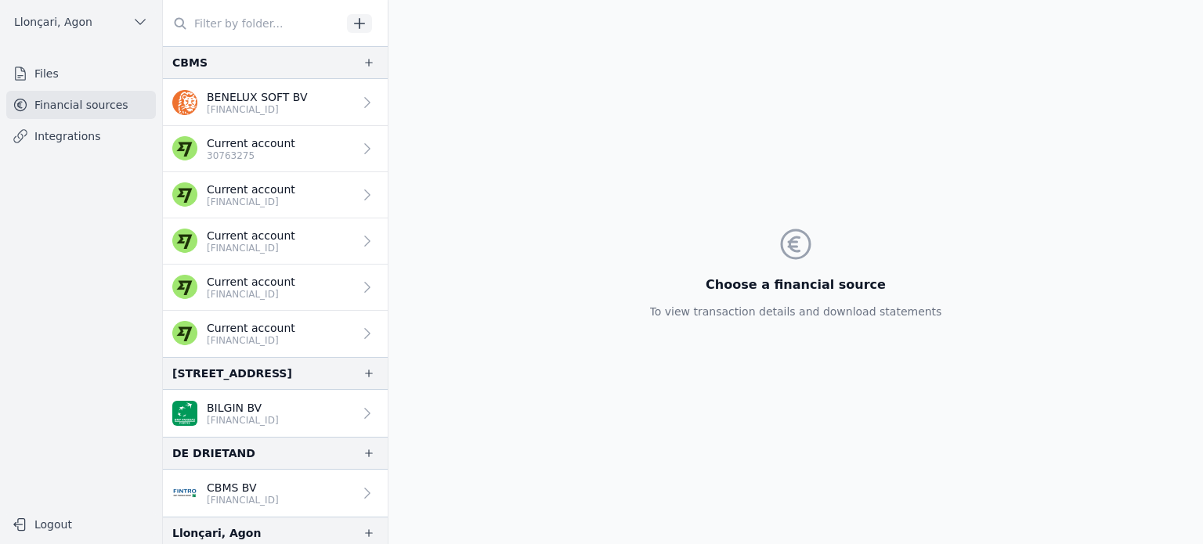
click at [79, 287] on nav "Files Financial sources Integrations" at bounding box center [81, 278] width 137 height 437
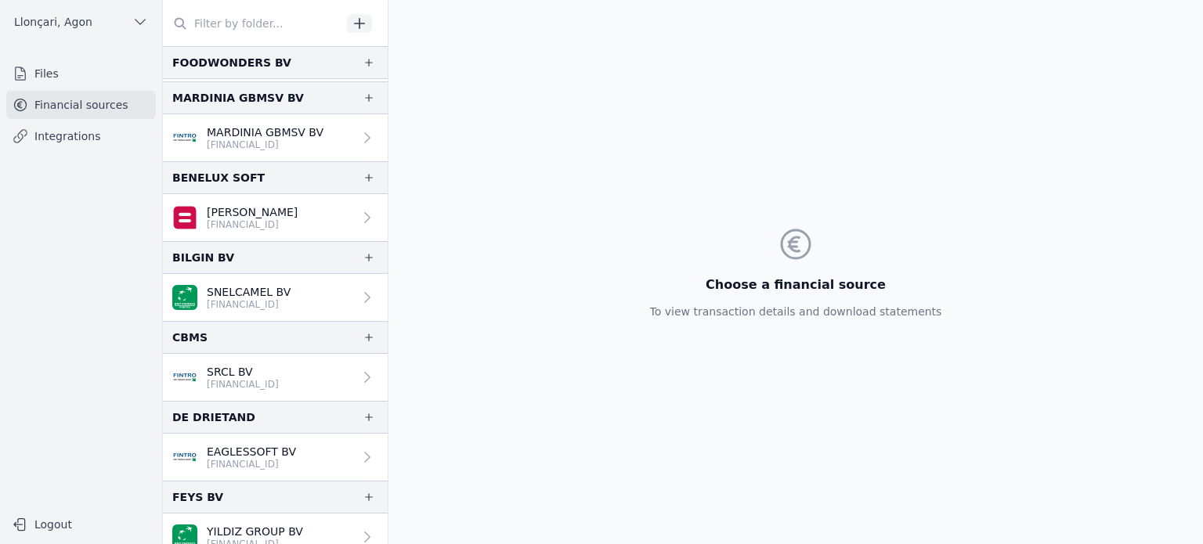
scroll to position [887, 0]
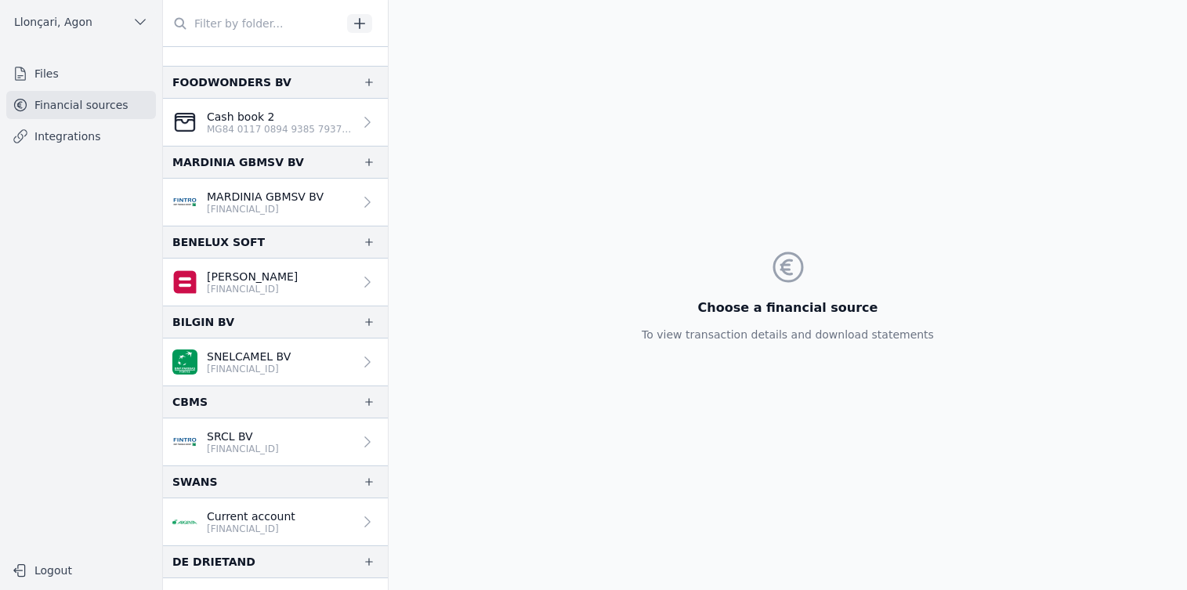
scroll to position [765, 0]
